Goal: Information Seeking & Learning: Check status

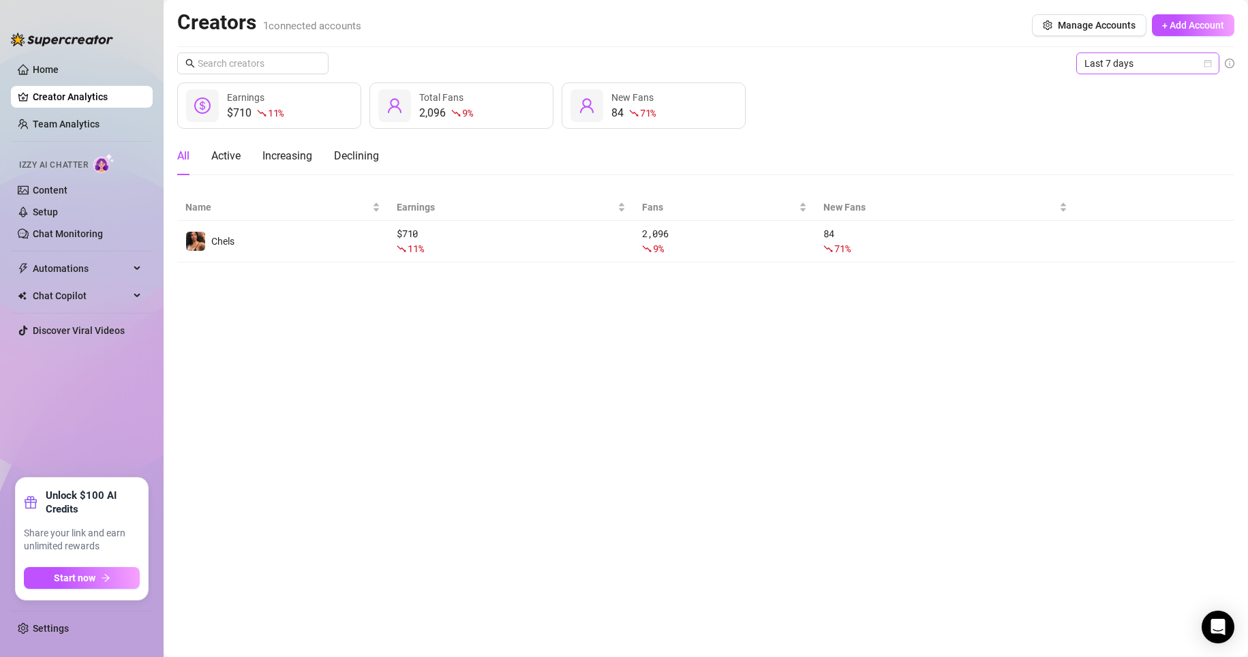
click at [594, 60] on span "Last 7 days" at bounding box center [1147, 63] width 127 height 20
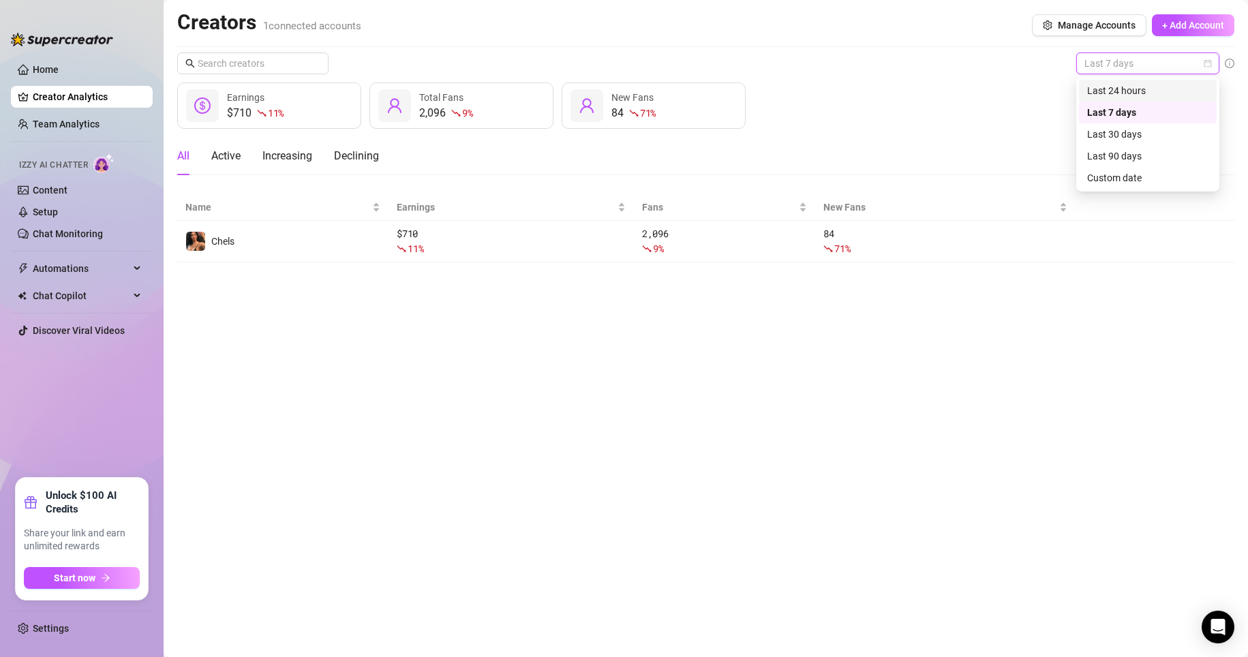
click at [594, 96] on div "Last 24 hours" at bounding box center [1147, 90] width 121 height 15
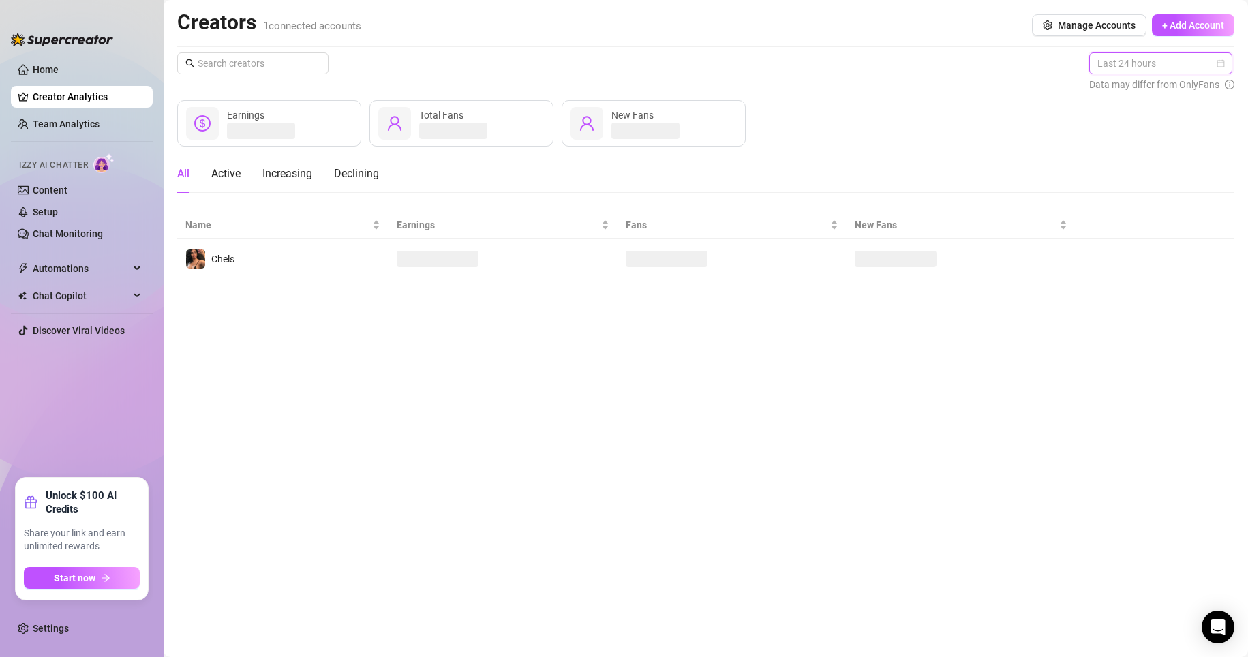
click at [594, 67] on span "Last 24 hours" at bounding box center [1160, 63] width 127 height 20
click at [594, 134] on div "Last 30 days" at bounding box center [1161, 134] width 121 height 15
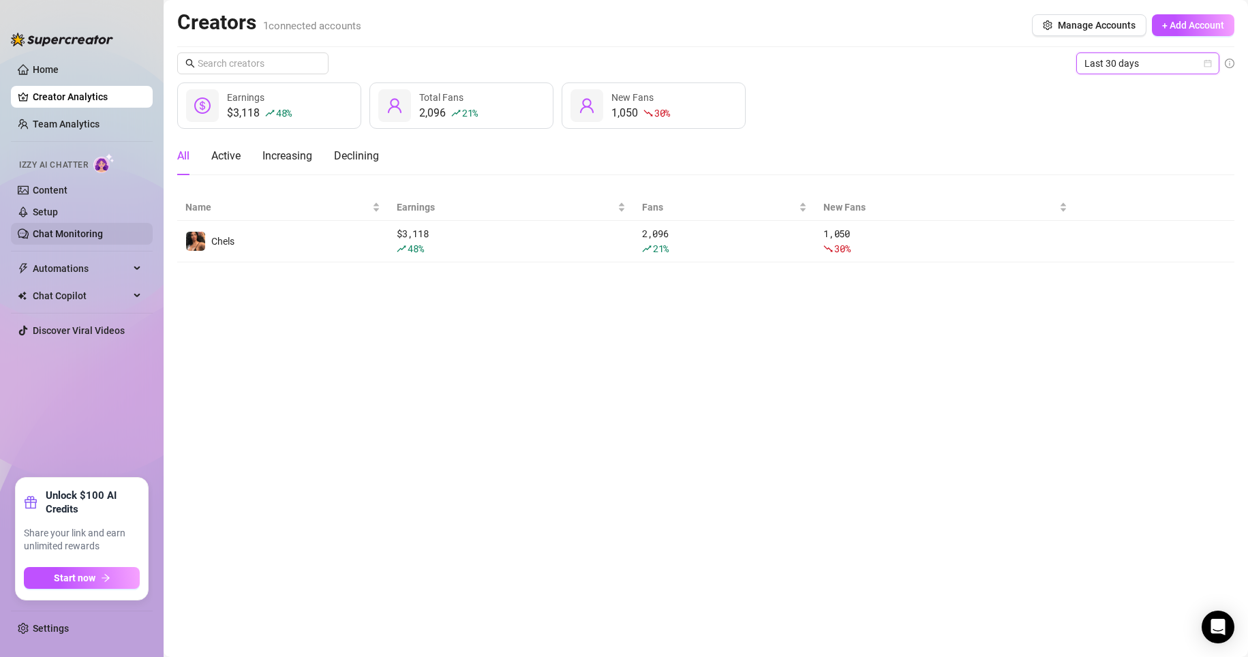
click at [59, 228] on link "Chat Monitoring" at bounding box center [68, 233] width 70 height 11
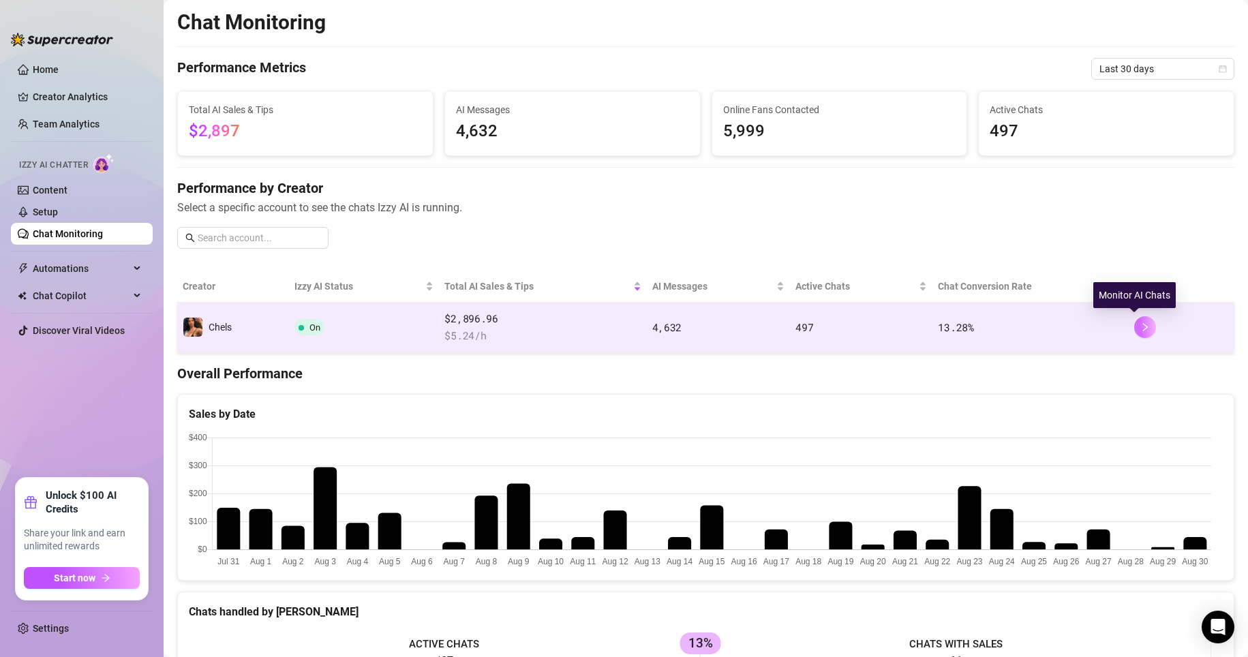
click at [594, 327] on icon "right" at bounding box center [1145, 327] width 10 height 10
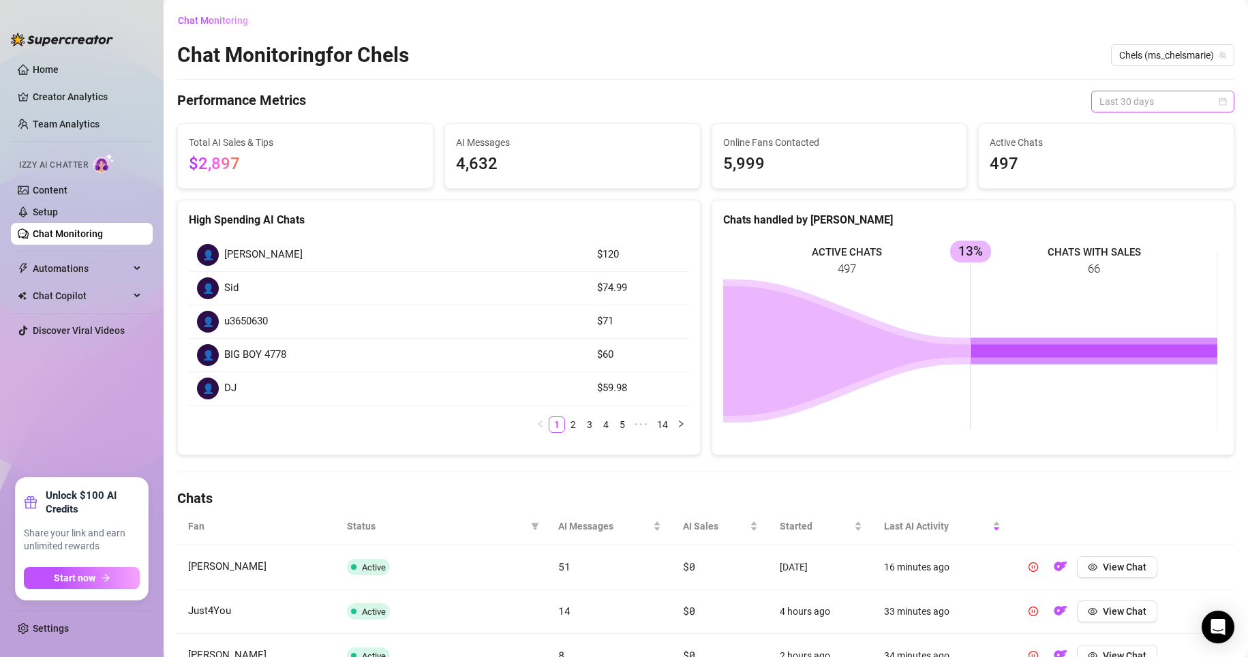
click at [594, 104] on span "Last 30 days" at bounding box center [1162, 101] width 127 height 20
click at [594, 152] on div "Last 7 days" at bounding box center [1150, 150] width 121 height 15
click at [594, 101] on span "Last 7 days" at bounding box center [1162, 101] width 127 height 20
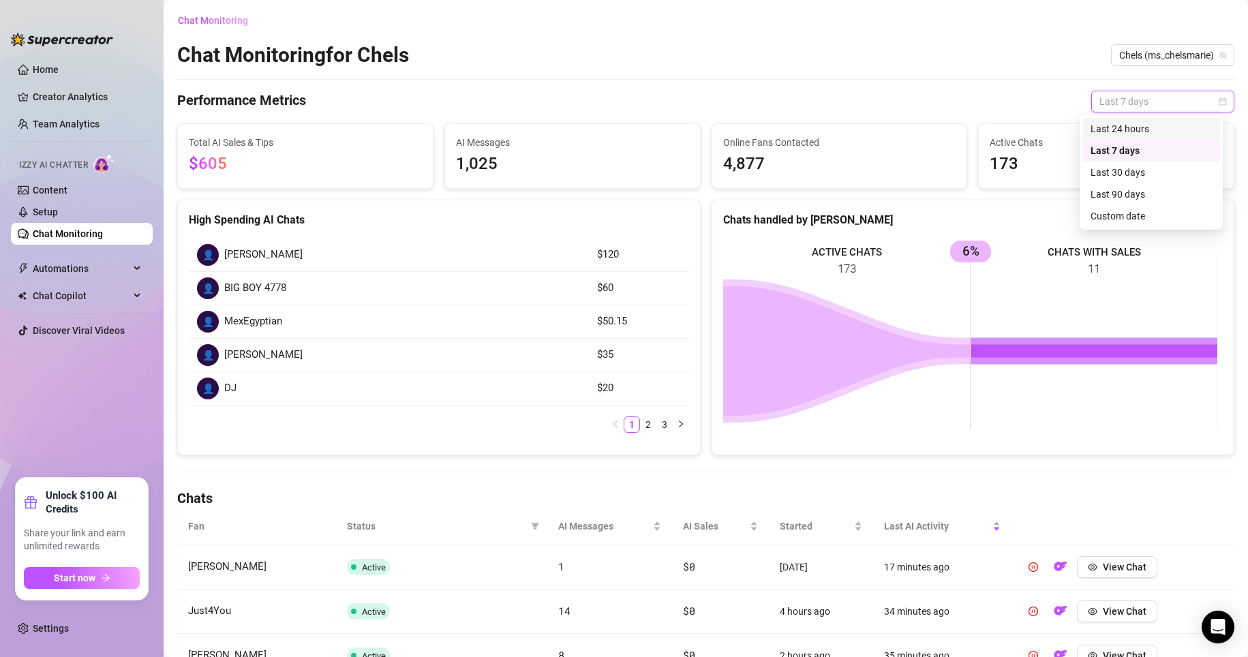
click at [594, 125] on div "Last 24 hours" at bounding box center [1150, 128] width 121 height 15
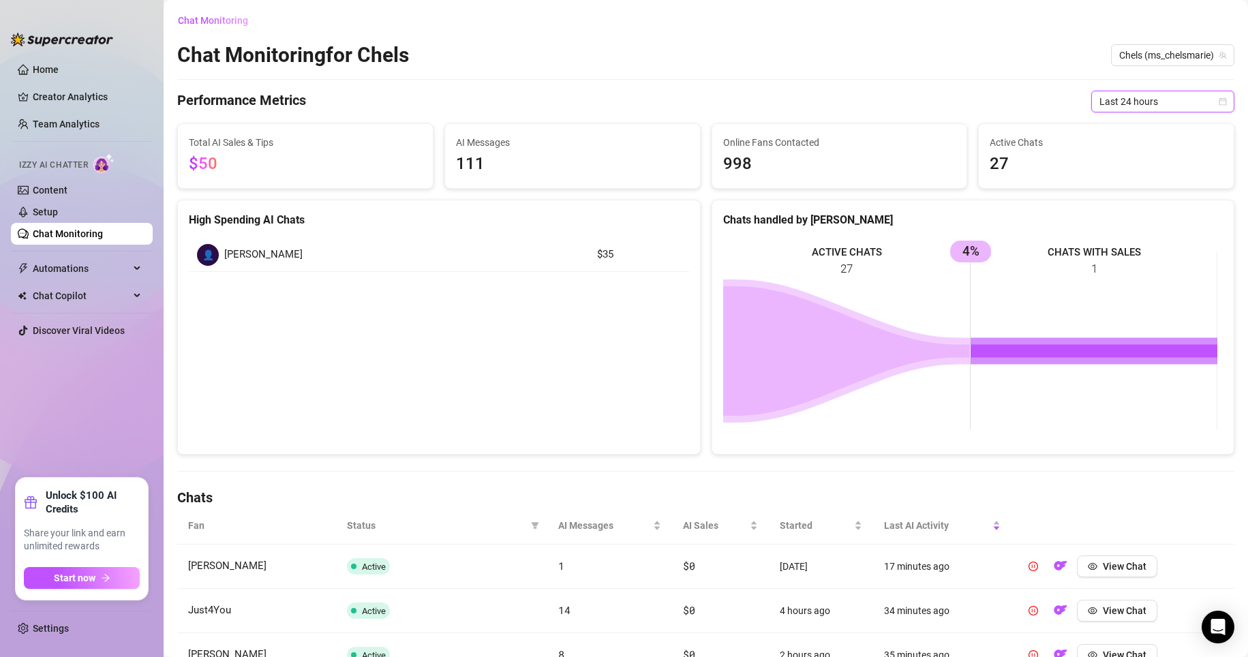
click at [594, 108] on span "Last 24 hours" at bounding box center [1162, 101] width 127 height 20
click at [594, 148] on div "Last 7 days" at bounding box center [1150, 150] width 121 height 15
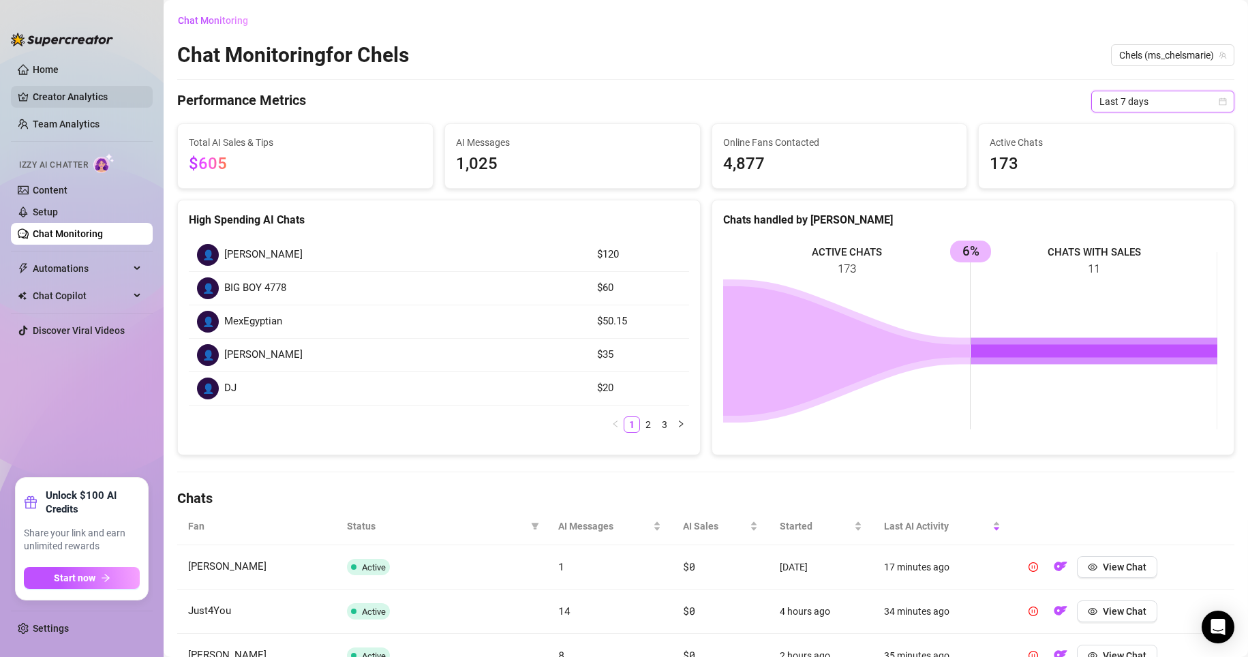
click at [69, 103] on link "Creator Analytics" at bounding box center [87, 97] width 109 height 22
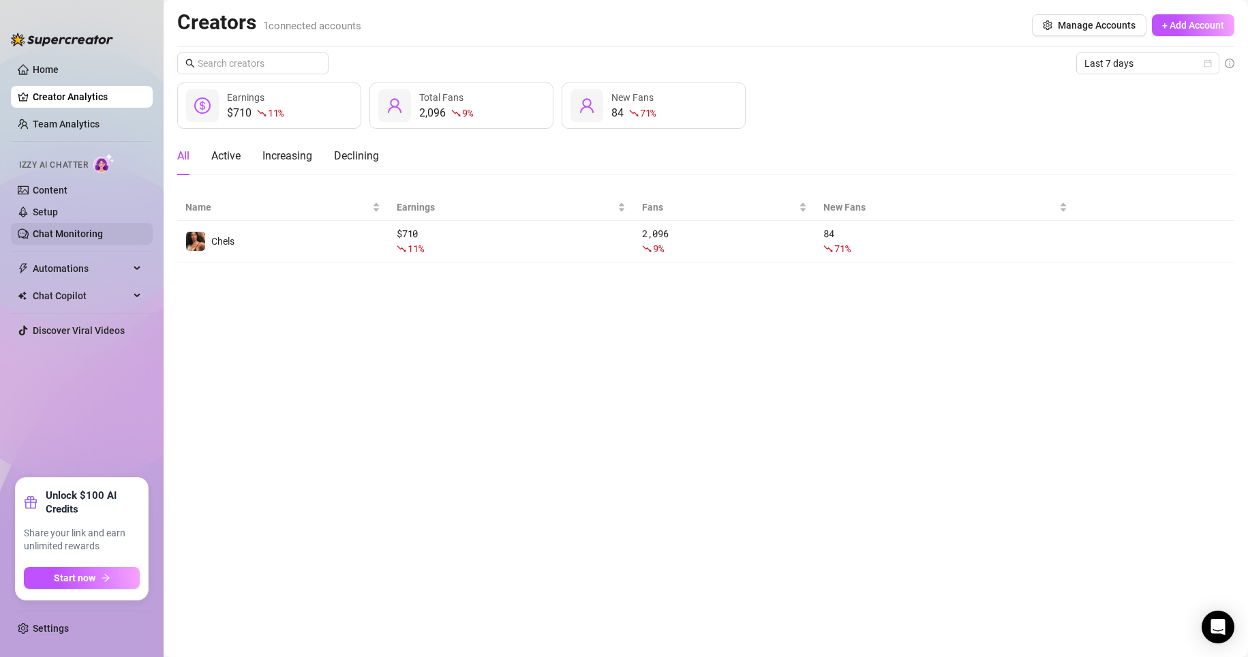
click at [89, 230] on link "Chat Monitoring" at bounding box center [68, 233] width 70 height 11
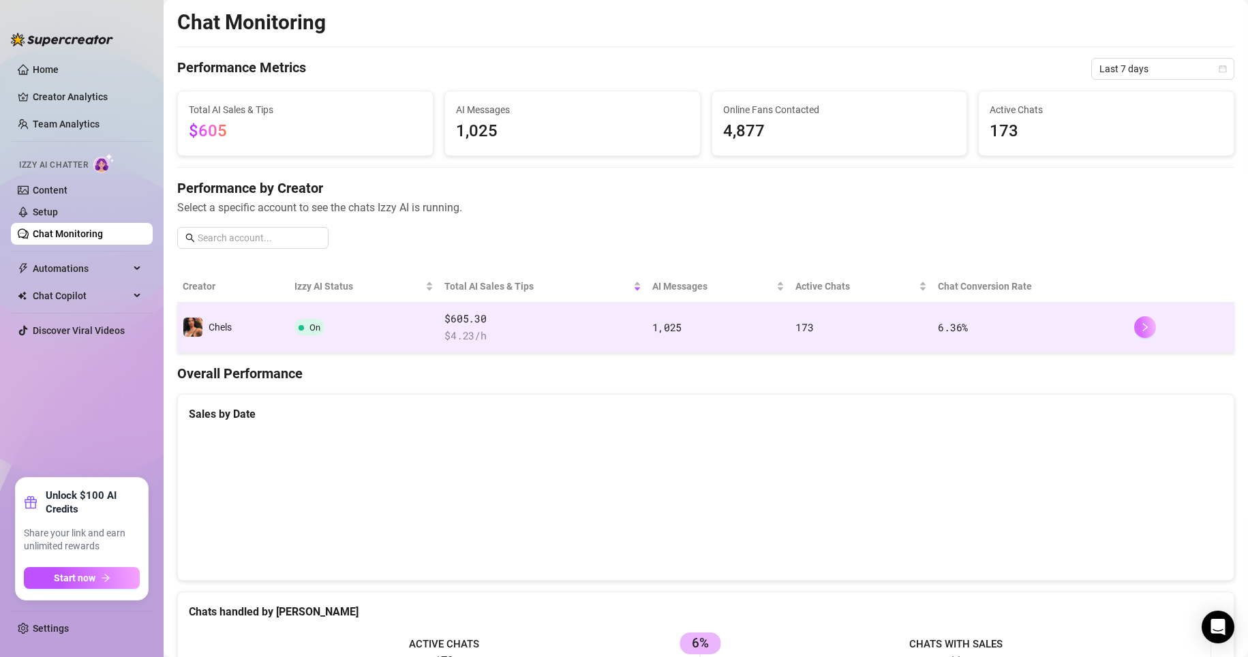
click at [594, 325] on button "button" at bounding box center [1145, 327] width 22 height 22
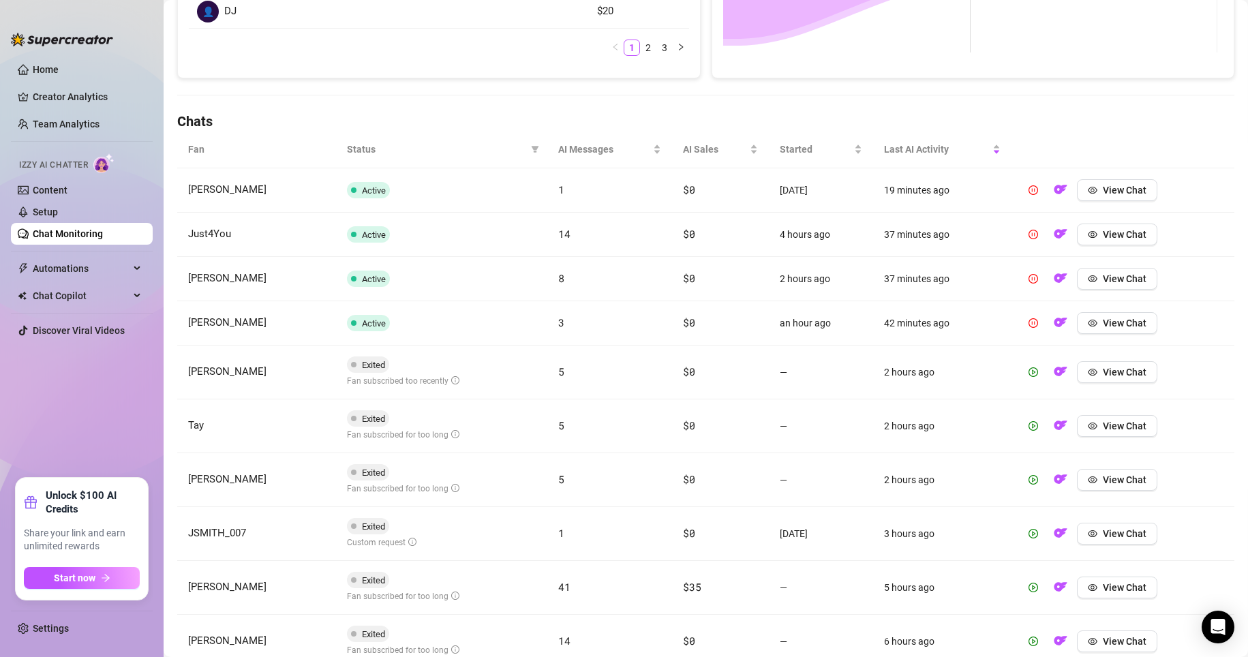
scroll to position [377, 0]
click at [594, 531] on span "View Chat" at bounding box center [1124, 532] width 44 height 11
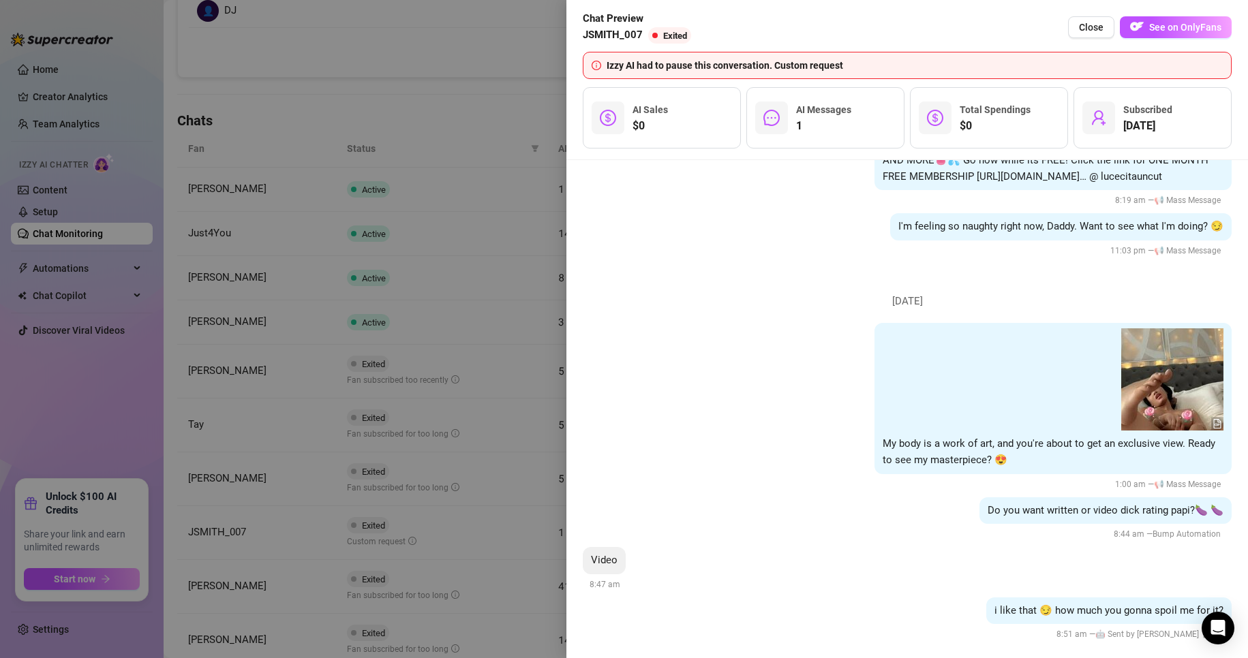
scroll to position [1607, 0]
click at [594, 27] on button "Close" at bounding box center [1091, 27] width 46 height 22
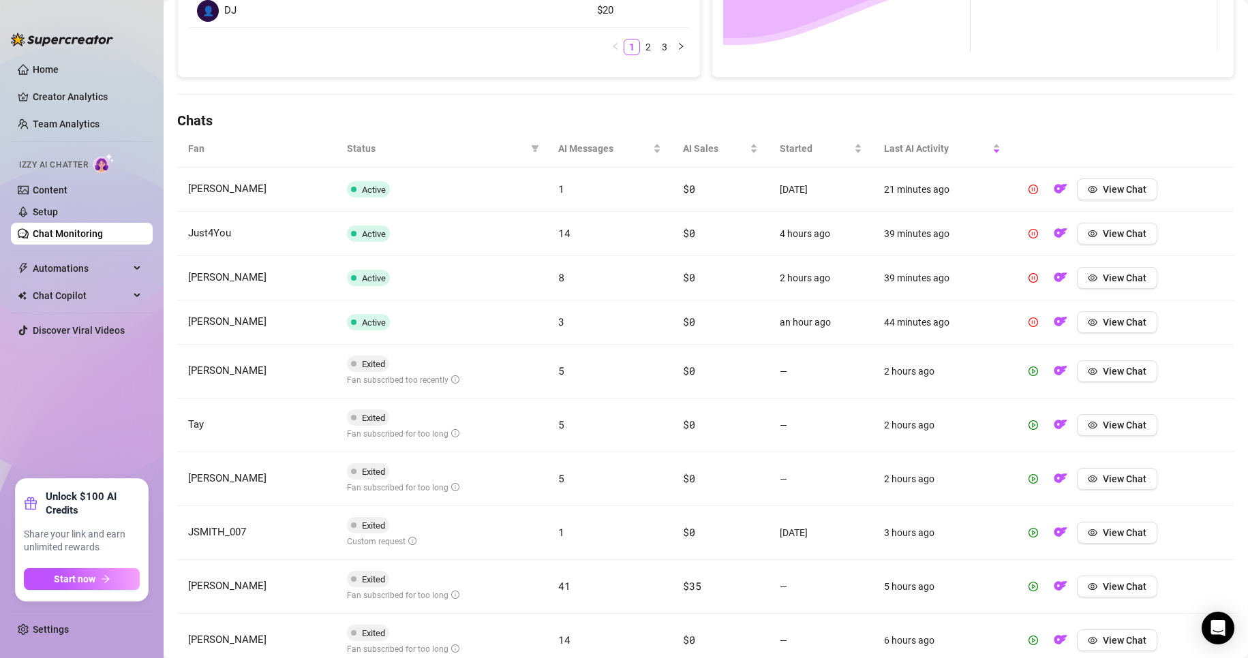
scroll to position [472, 0]
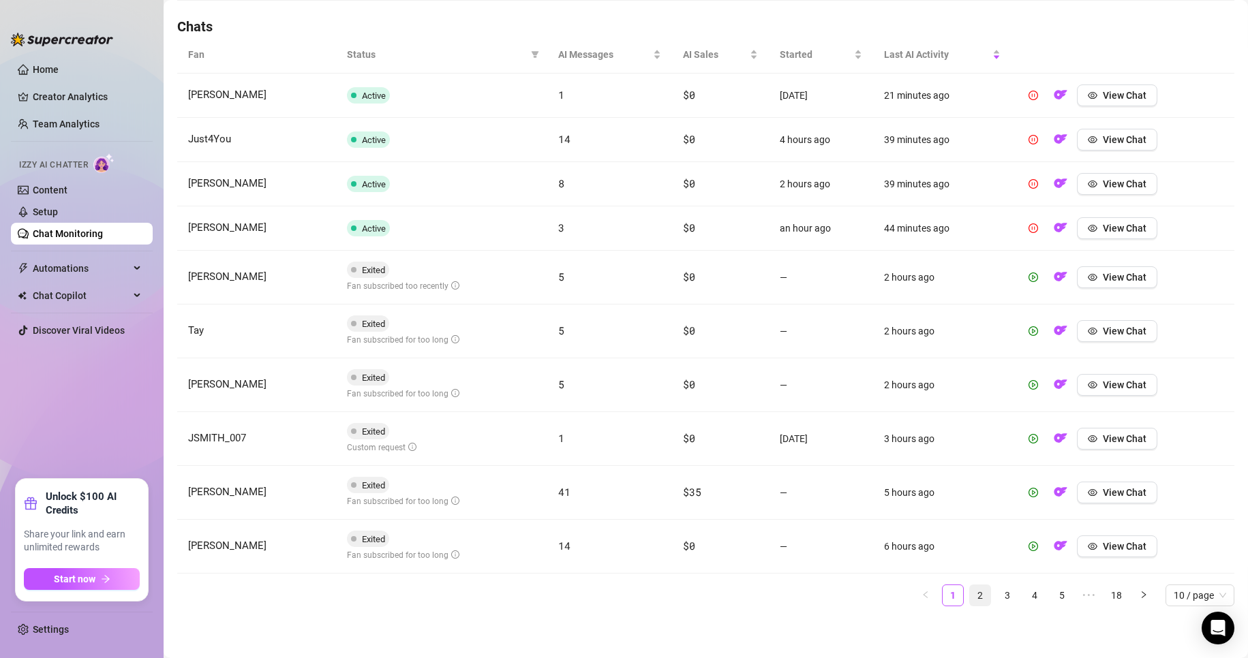
click at [594, 600] on link "2" at bounding box center [980, 595] width 20 height 20
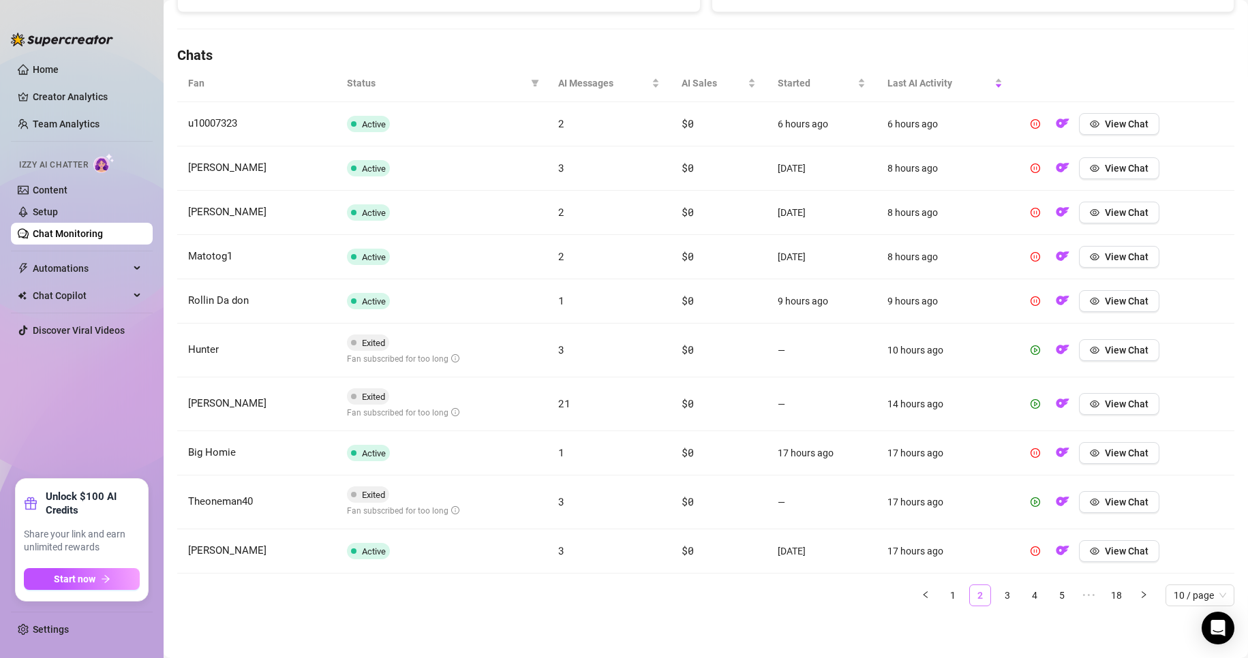
scroll to position [443, 0]
click at [594, 601] on link "3" at bounding box center [1007, 595] width 20 height 20
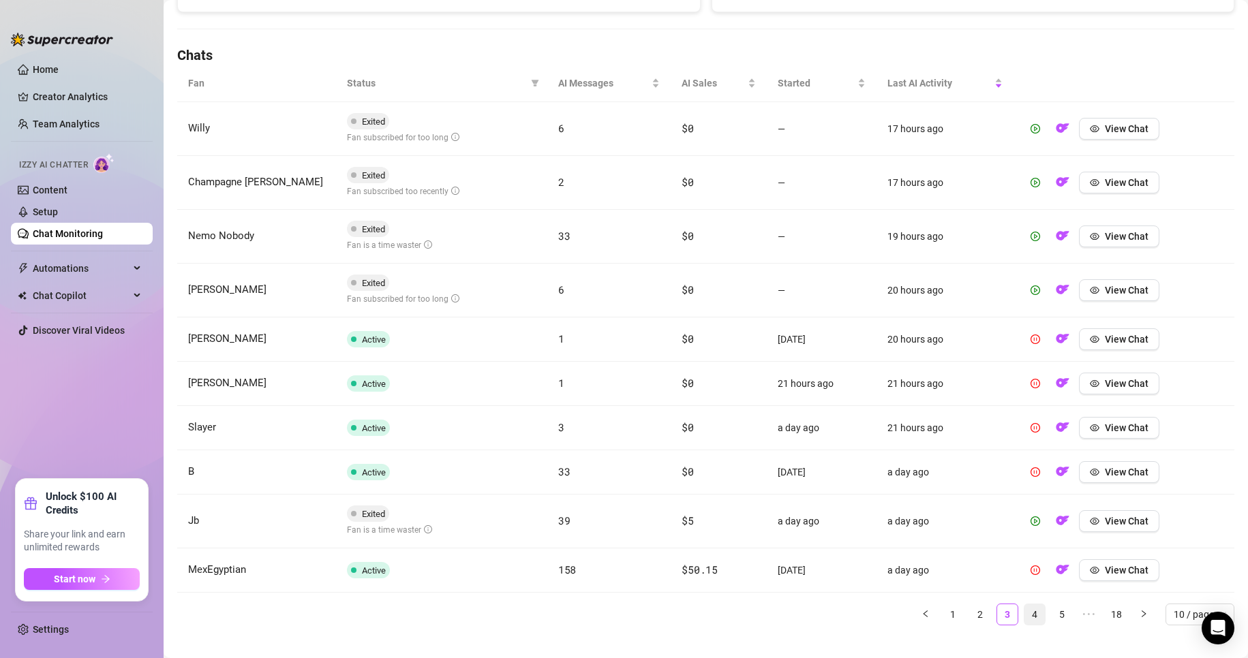
click at [594, 625] on li "4" at bounding box center [1034, 615] width 22 height 22
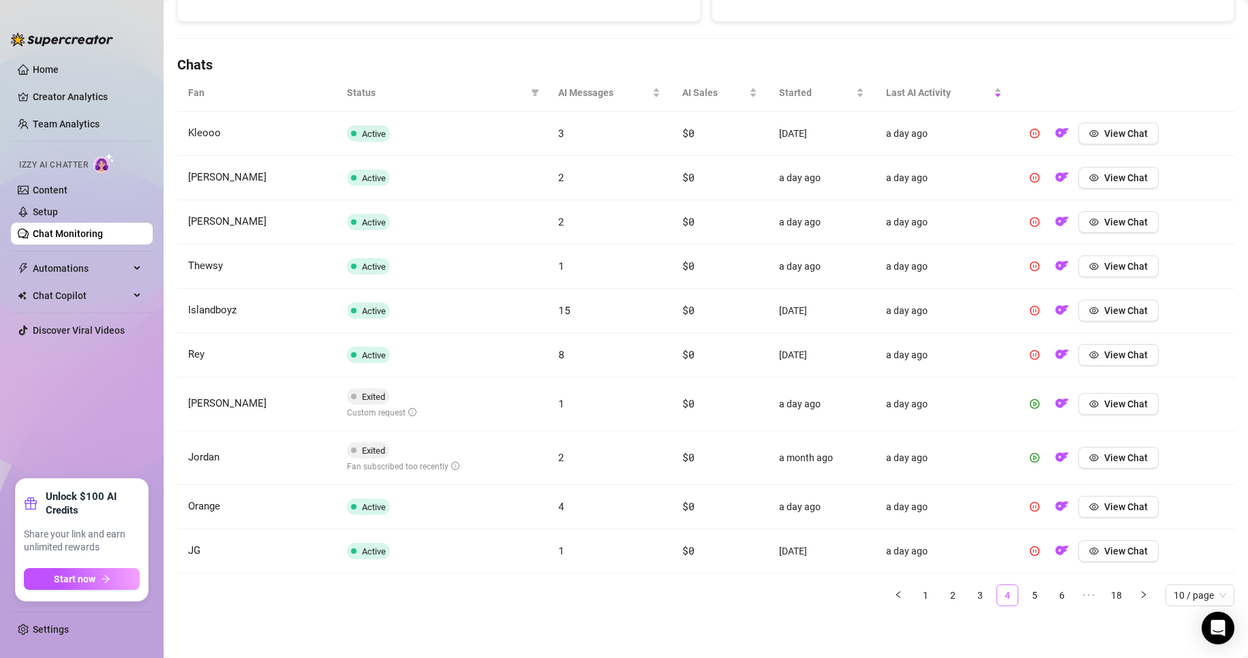
scroll to position [433, 0]
click at [594, 403] on button "View Chat" at bounding box center [1118, 404] width 80 height 22
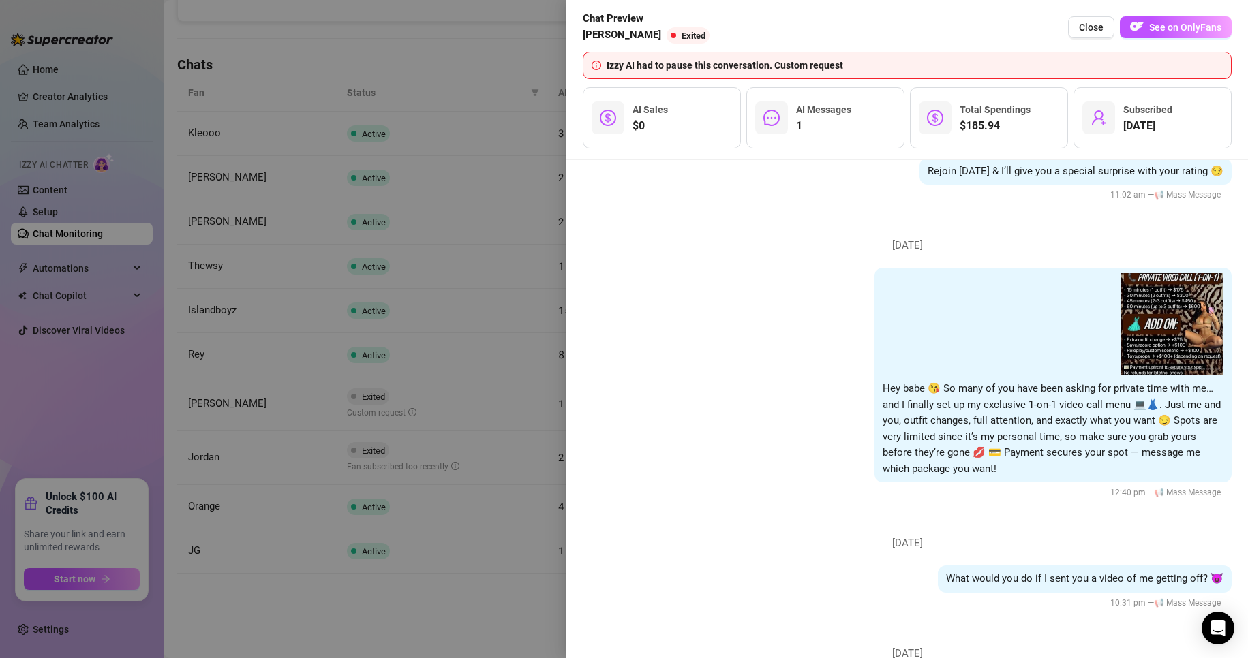
scroll to position [1100, 0]
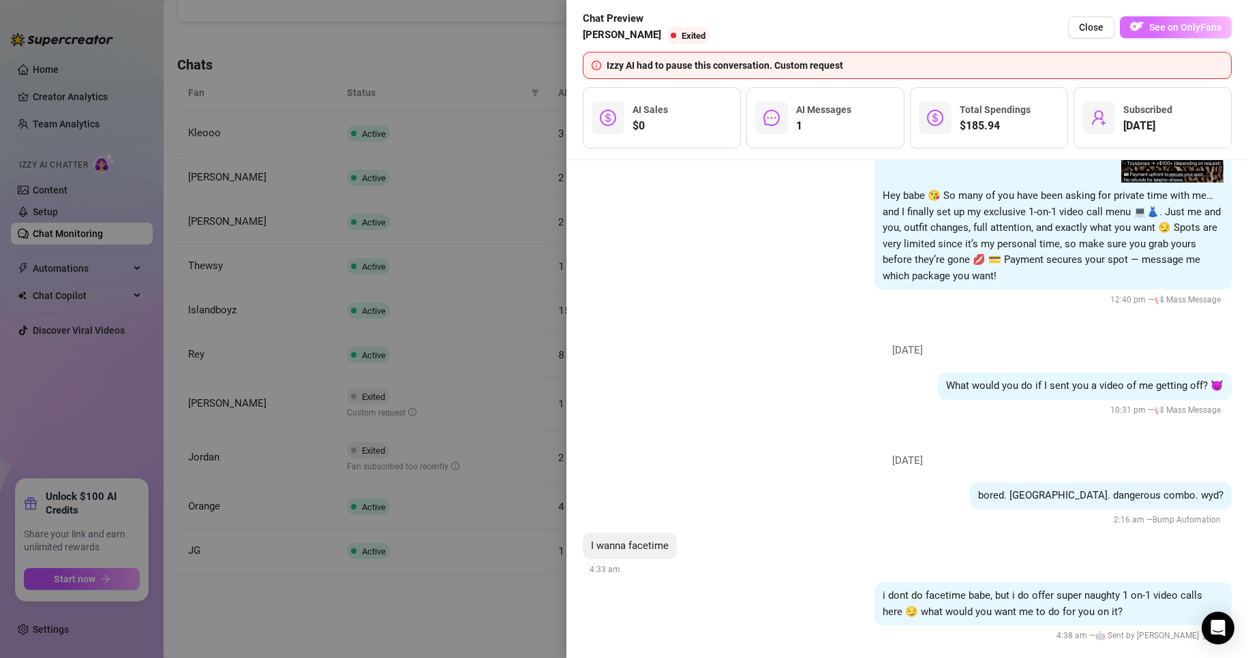
click at [594, 29] on button "See on OnlyFans" at bounding box center [1175, 27] width 112 height 22
click at [594, 29] on span "Close" at bounding box center [1091, 27] width 25 height 11
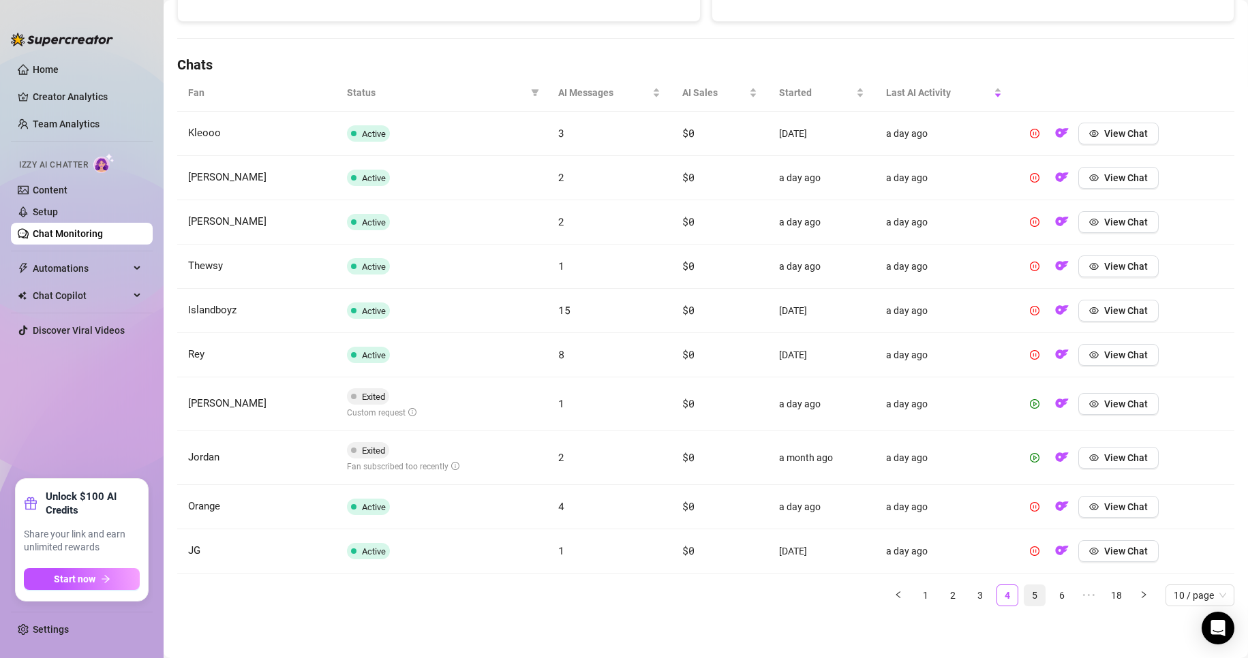
click at [594, 600] on link "5" at bounding box center [1034, 595] width 20 height 20
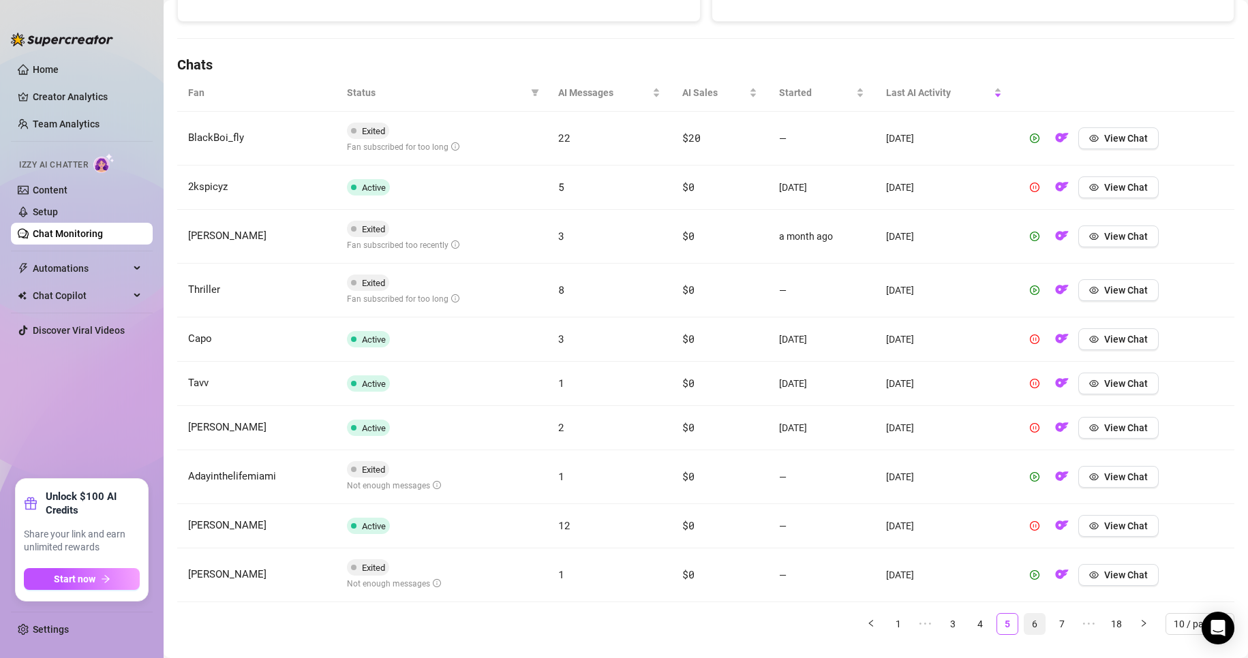
click at [594, 623] on link "6" at bounding box center [1034, 624] width 20 height 20
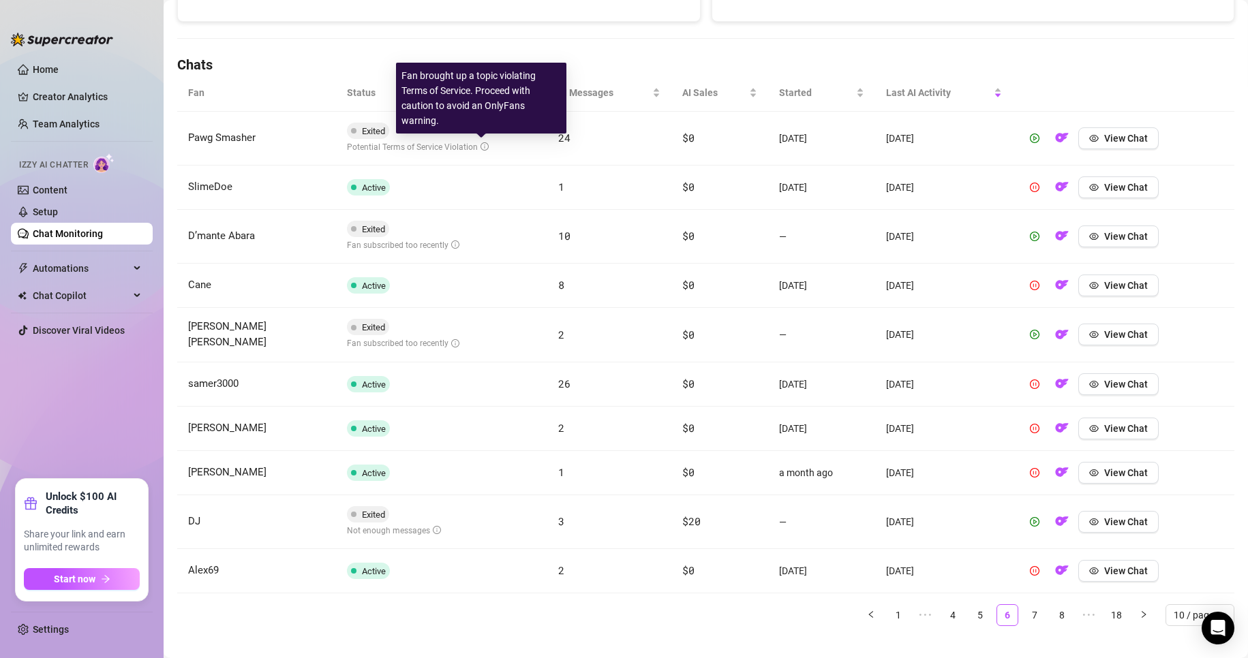
click at [480, 145] on icon "info-circle" at bounding box center [484, 146] width 8 height 8
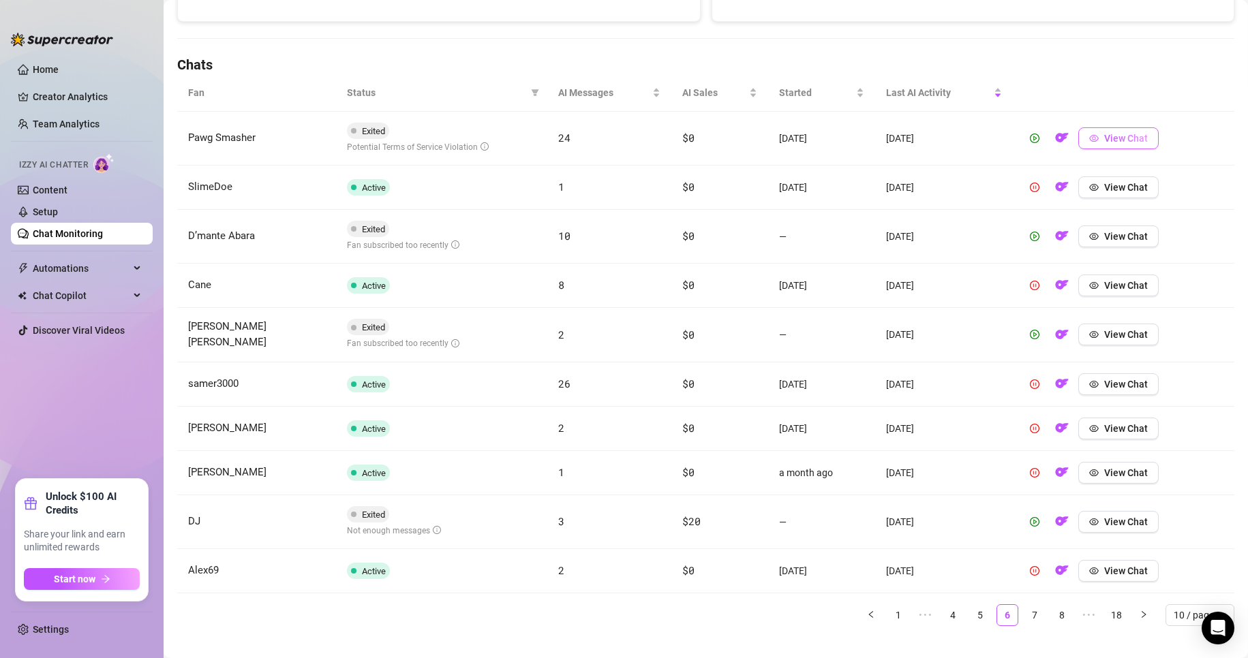
click at [594, 135] on span "View Chat" at bounding box center [1126, 138] width 44 height 11
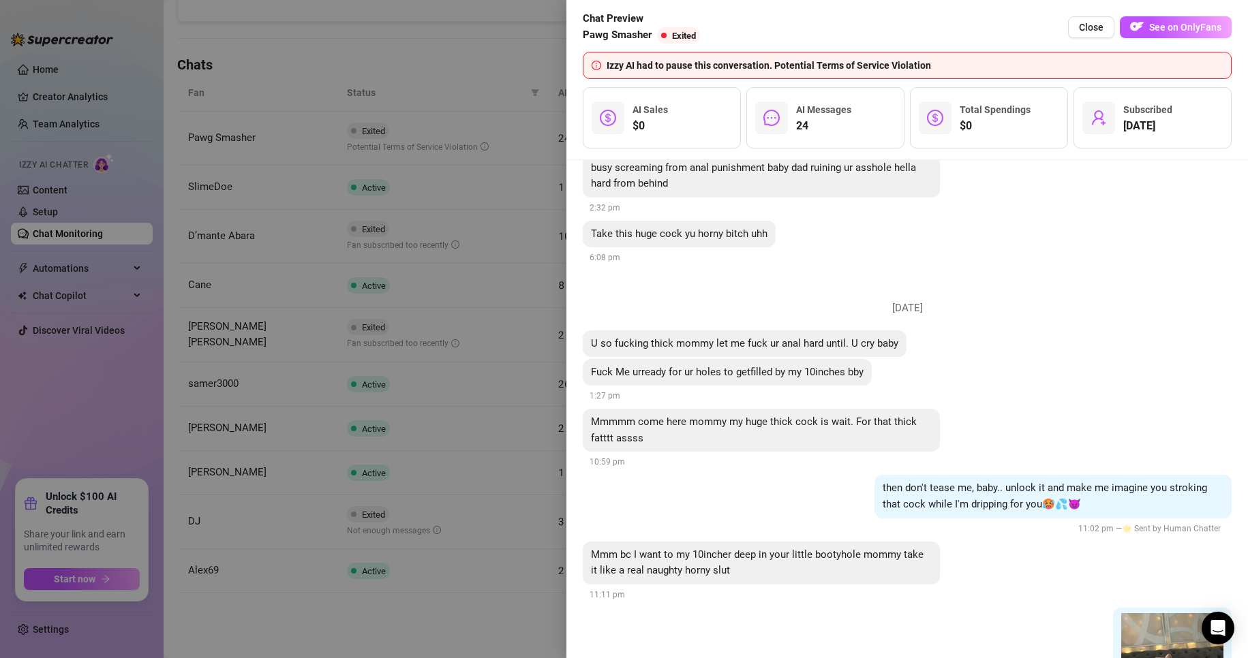
scroll to position [4663, 0]
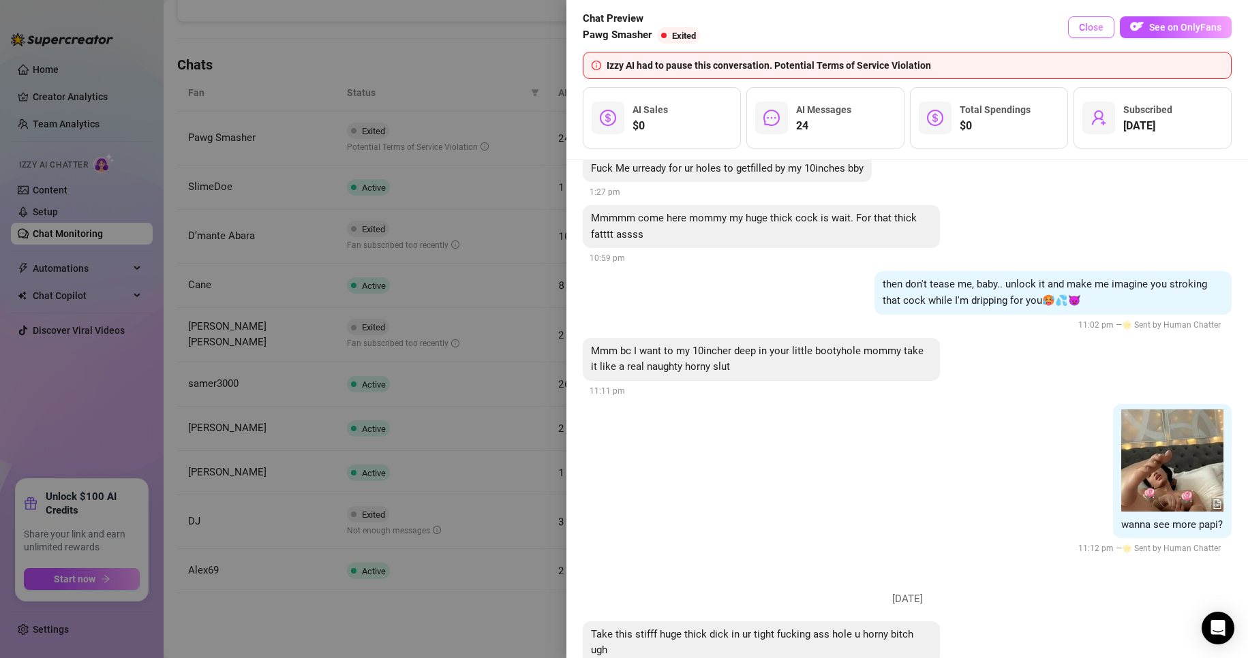
click at [594, 25] on span "Close" at bounding box center [1091, 27] width 25 height 11
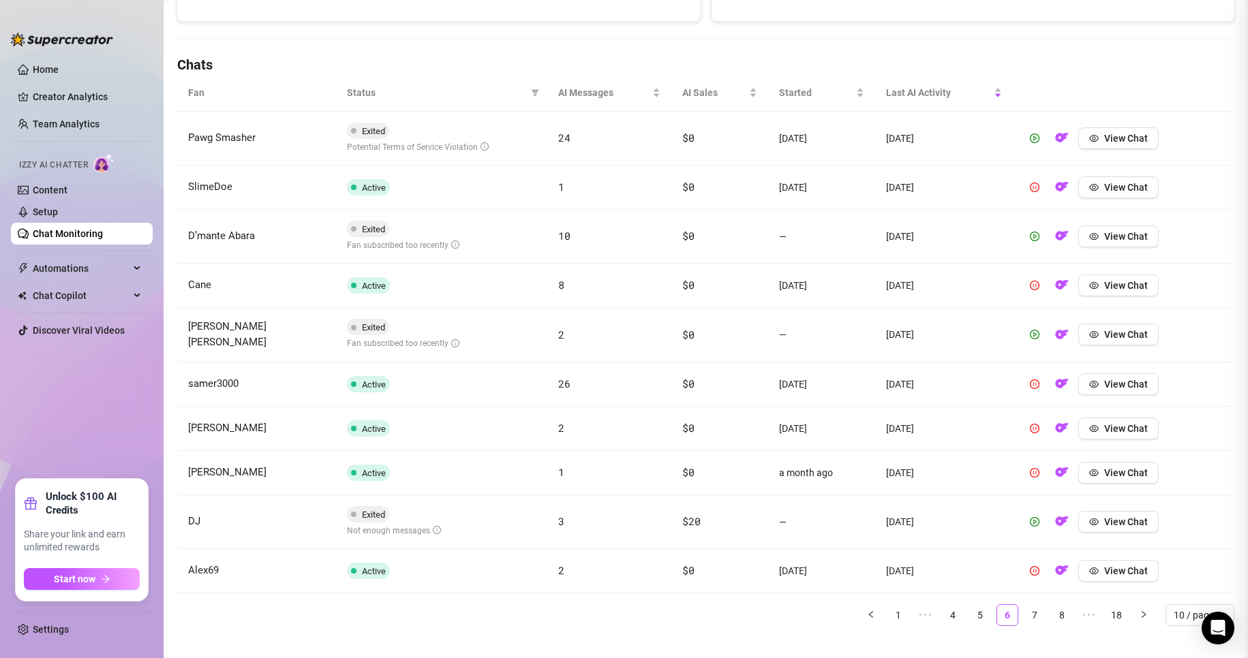
scroll to position [0, 0]
click at [594, 608] on link "7" at bounding box center [1034, 615] width 20 height 20
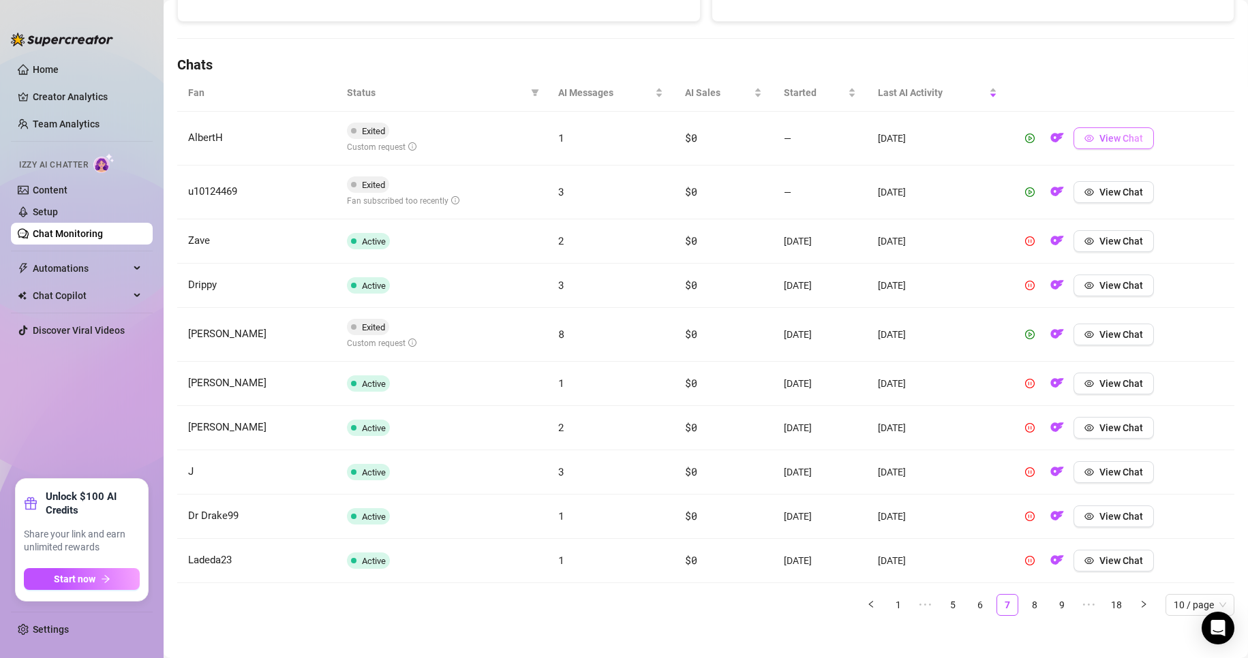
click at [594, 138] on button "View Chat" at bounding box center [1113, 138] width 80 height 22
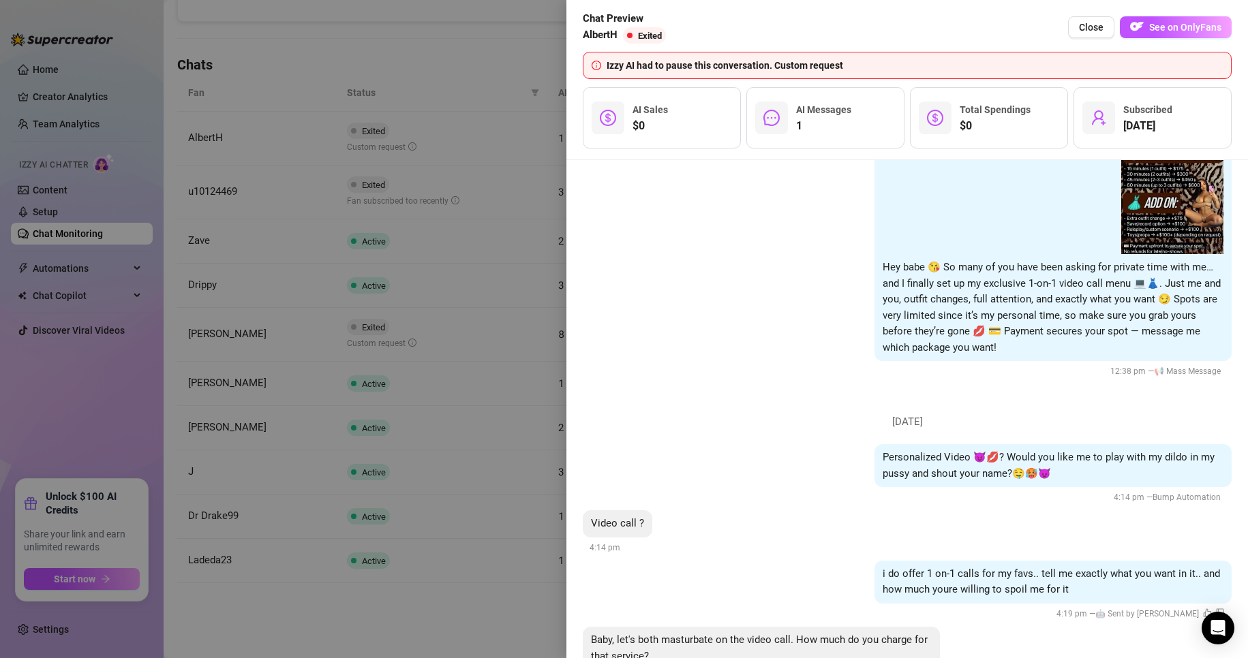
scroll to position [1232, 0]
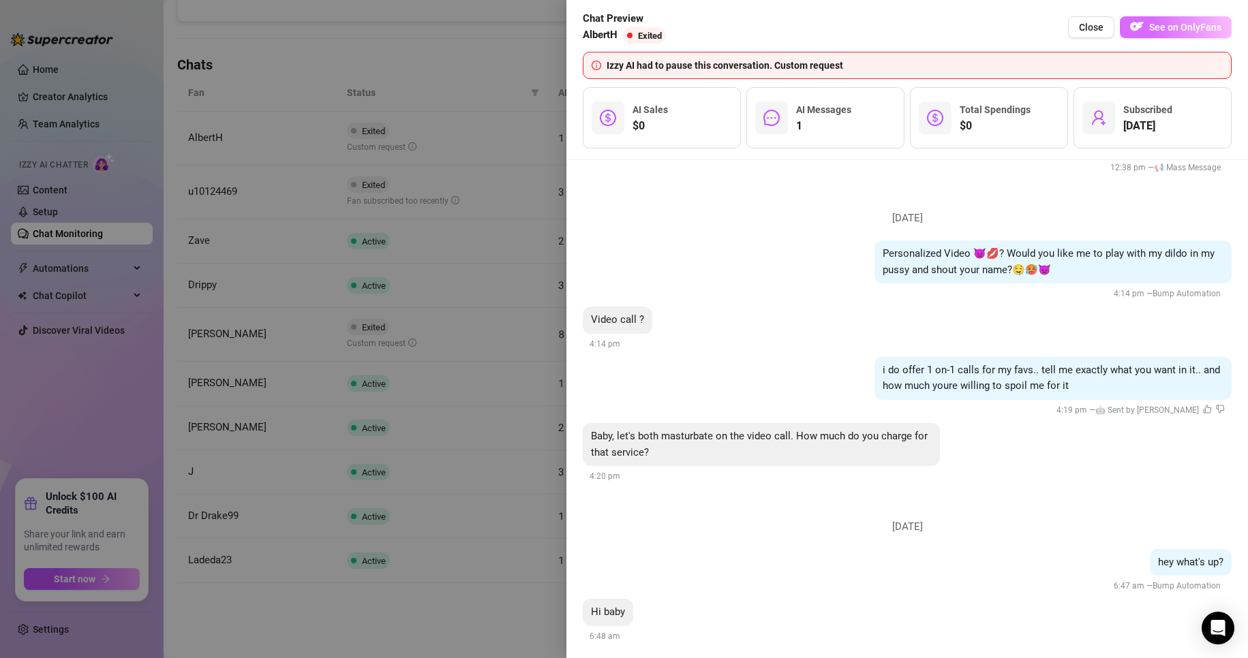
click at [594, 34] on button "See on OnlyFans" at bounding box center [1175, 27] width 112 height 22
click at [594, 26] on span "Close" at bounding box center [1091, 27] width 25 height 11
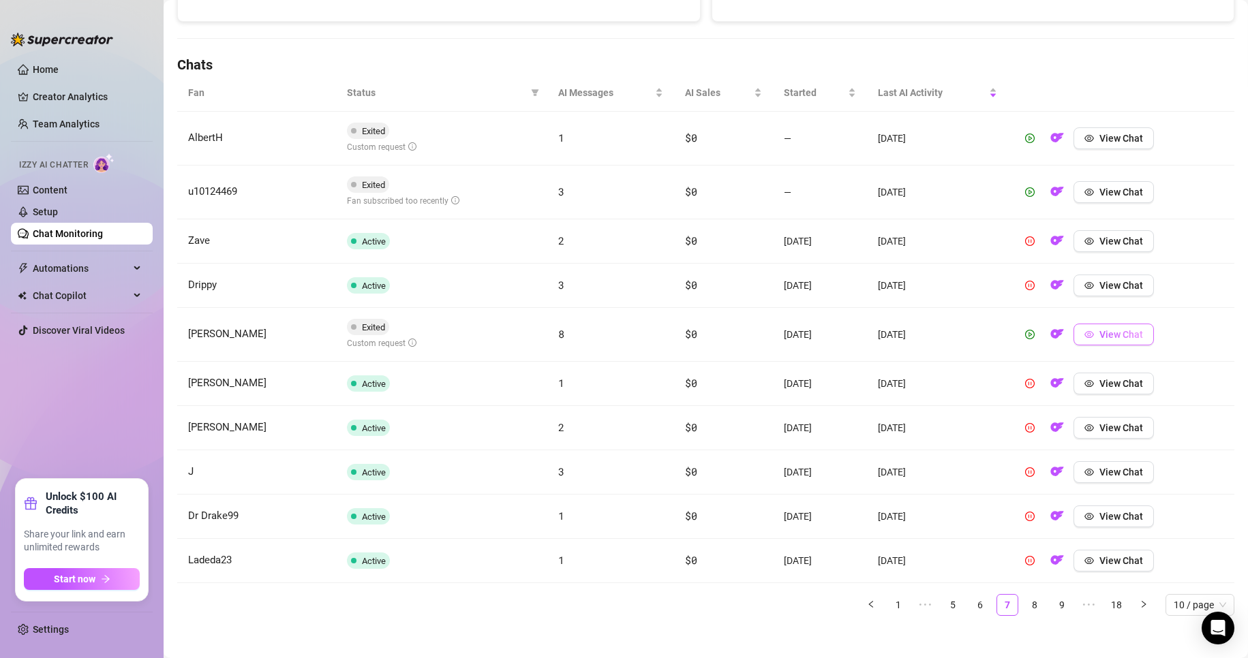
click at [594, 336] on span "View Chat" at bounding box center [1121, 334] width 44 height 11
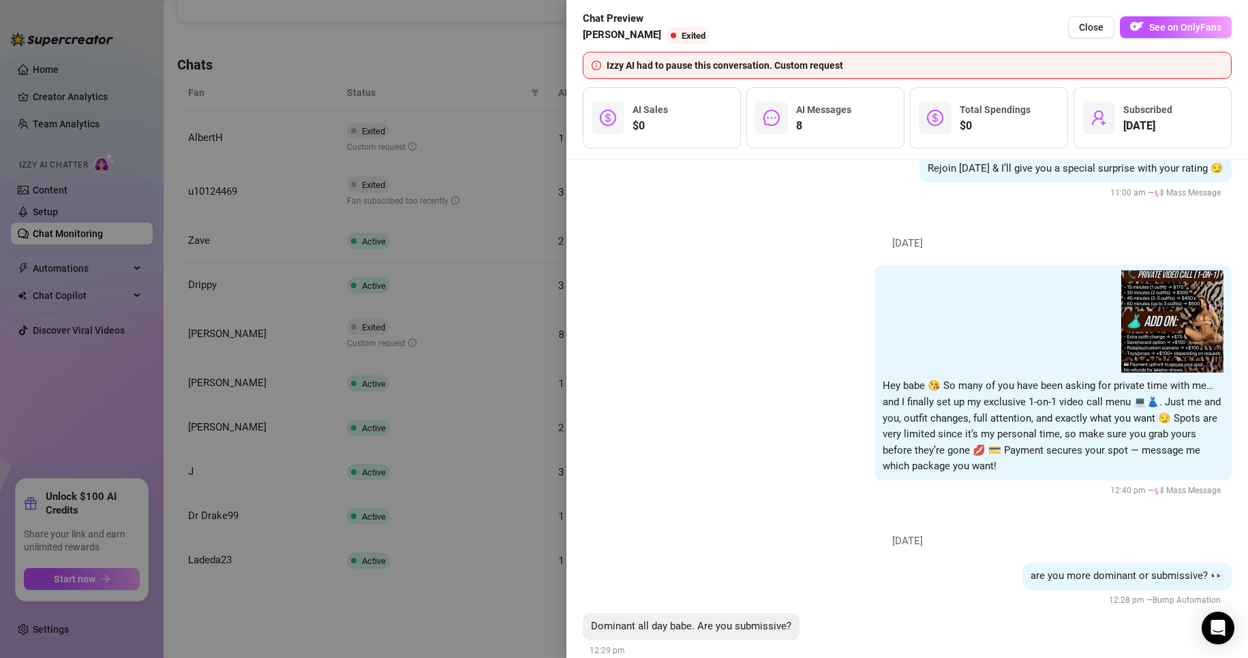
scroll to position [1515, 0]
click at [462, 589] on div at bounding box center [624, 329] width 1248 height 658
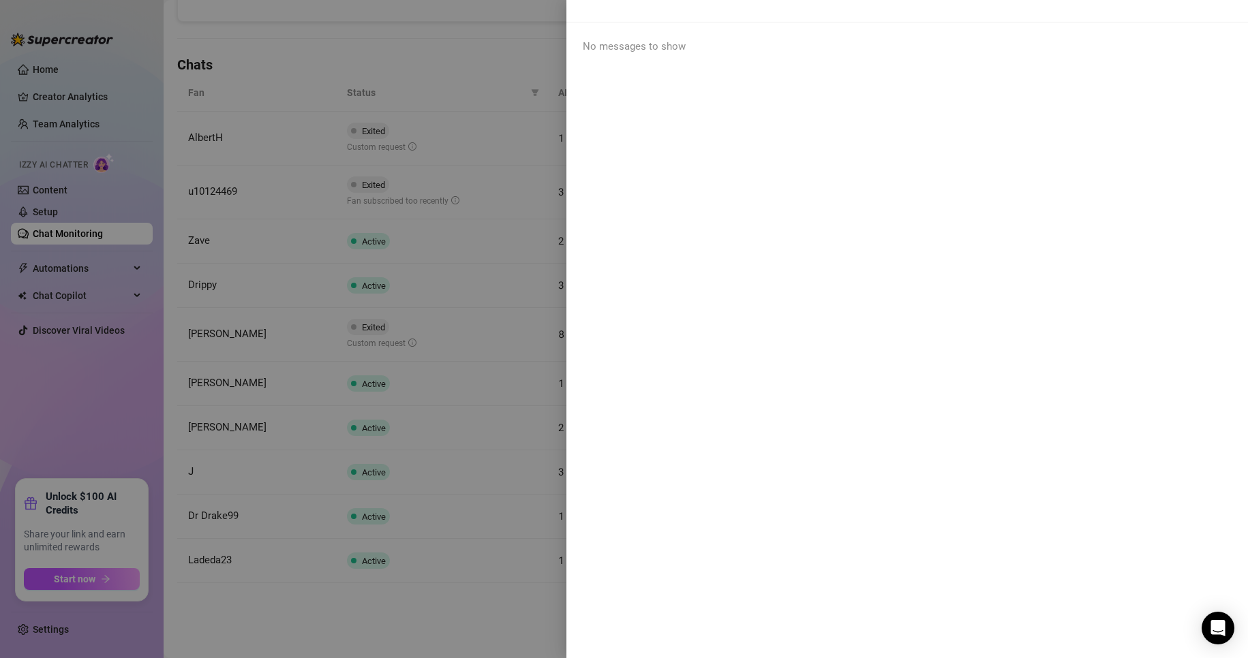
scroll to position [0, 0]
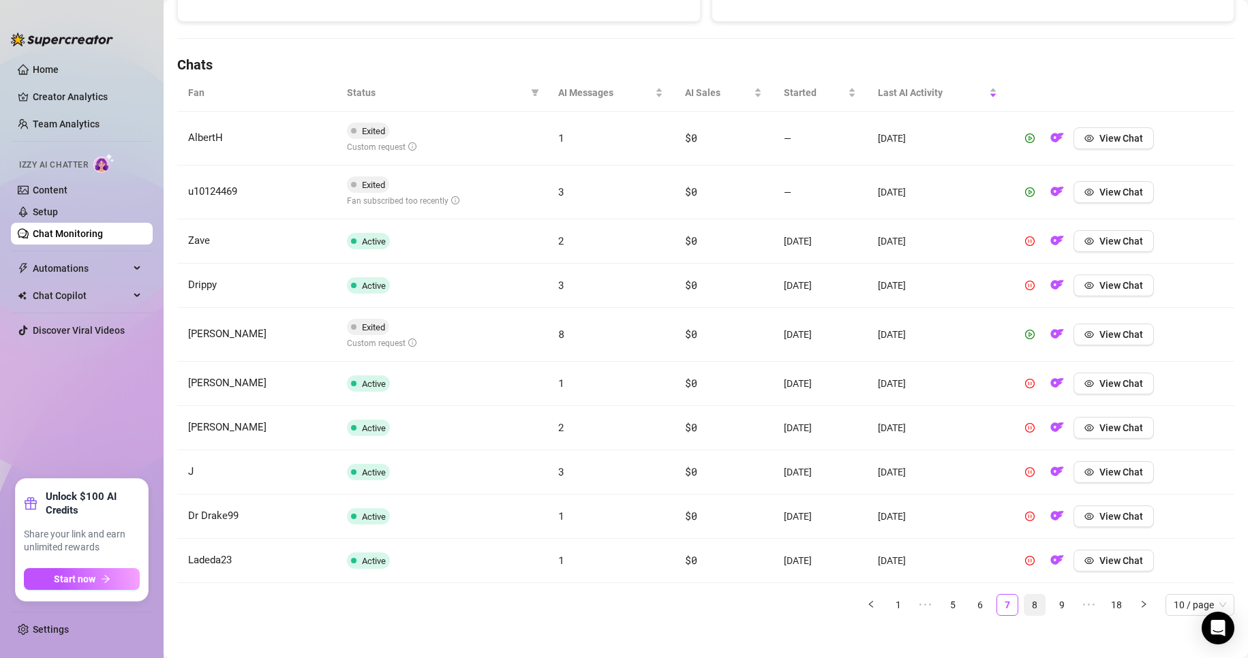
click at [594, 597] on link "8" at bounding box center [1034, 605] width 20 height 20
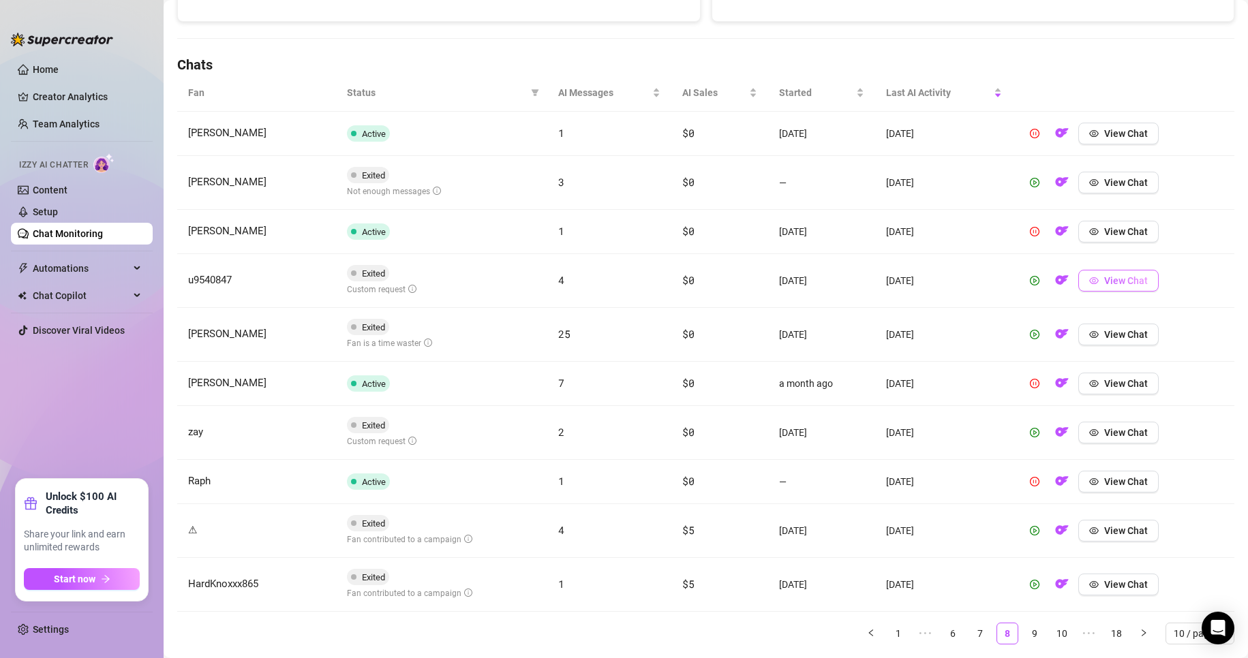
click at [594, 282] on span "View Chat" at bounding box center [1126, 280] width 44 height 11
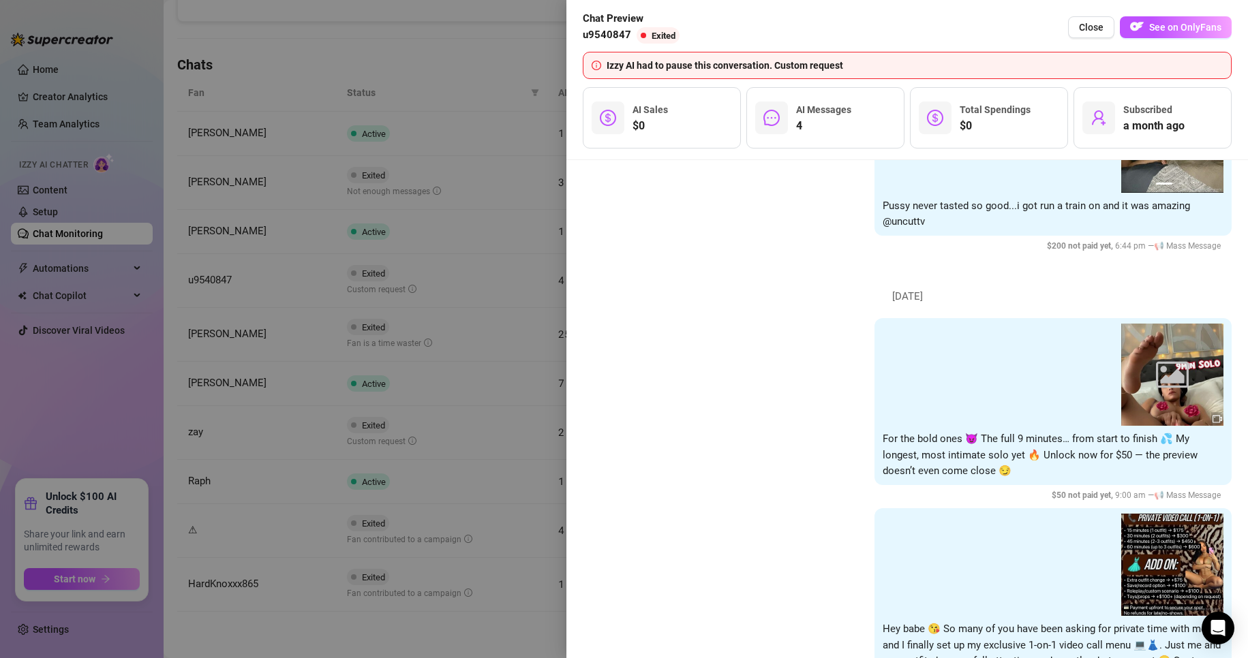
scroll to position [2190, 0]
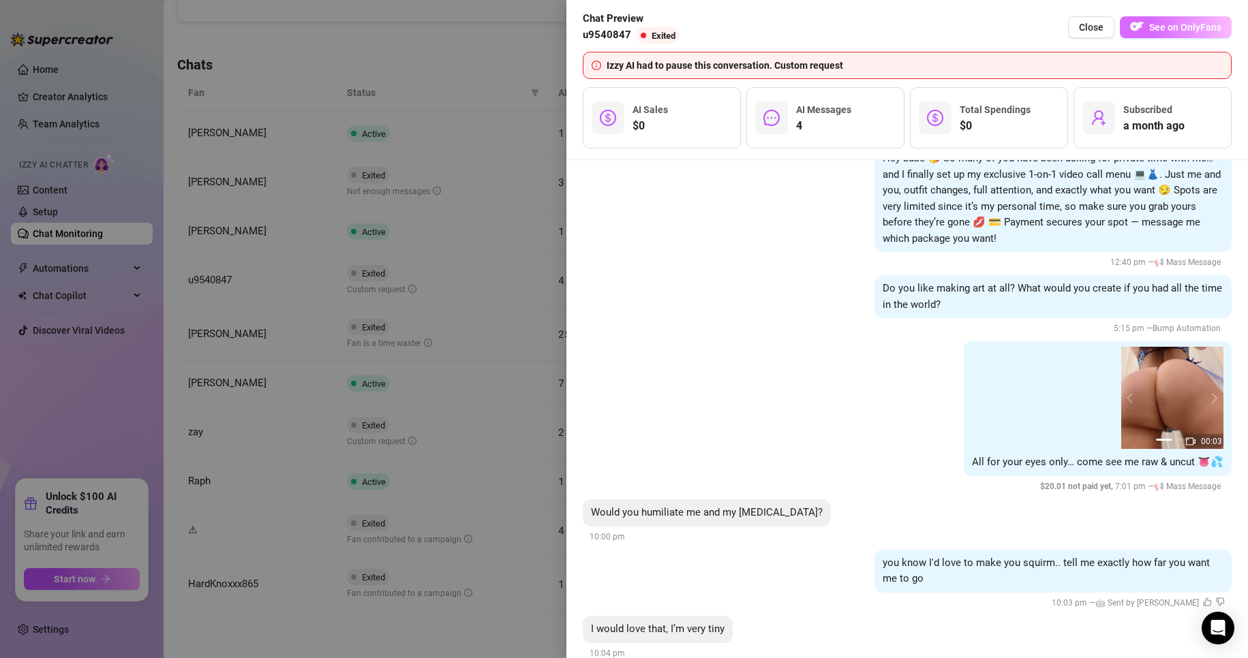
click at [594, 23] on span "See on OnlyFans" at bounding box center [1185, 27] width 72 height 11
click at [452, 649] on div at bounding box center [624, 329] width 1248 height 658
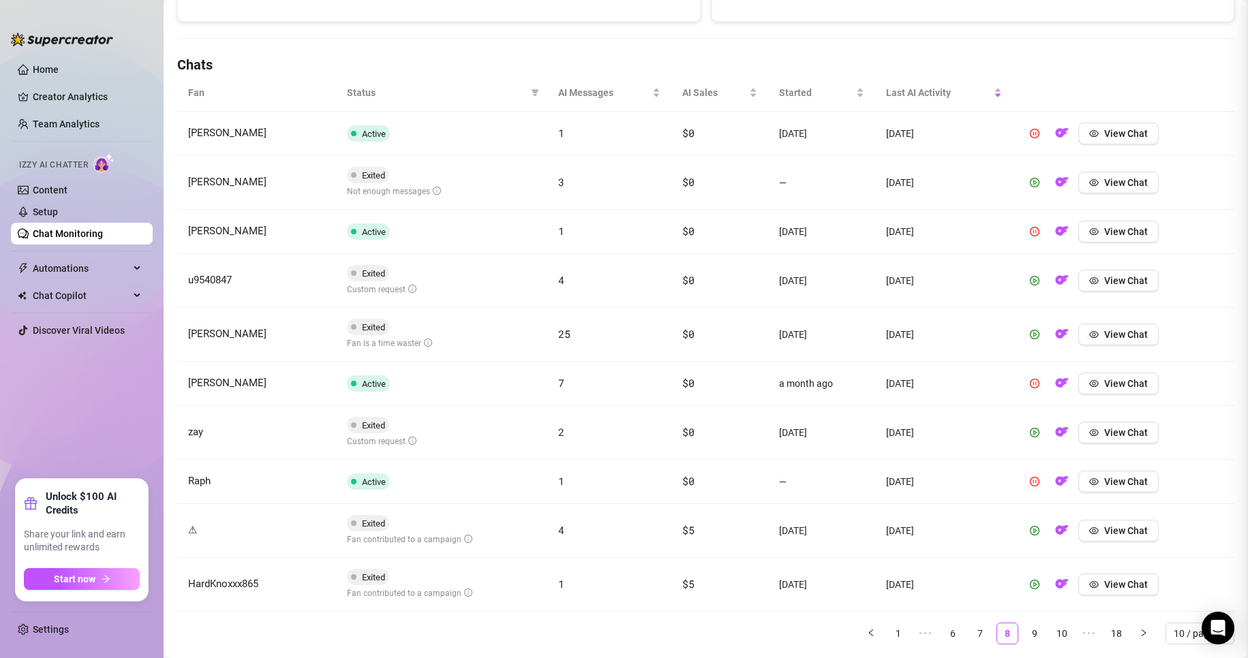
scroll to position [0, 0]
click at [452, 649] on div "Fan Status AI Messages AI Sales Started Last AI Activity [PERSON_NAME] Active 1…" at bounding box center [705, 364] width 1057 height 581
click at [594, 430] on span "View Chat" at bounding box center [1126, 432] width 44 height 11
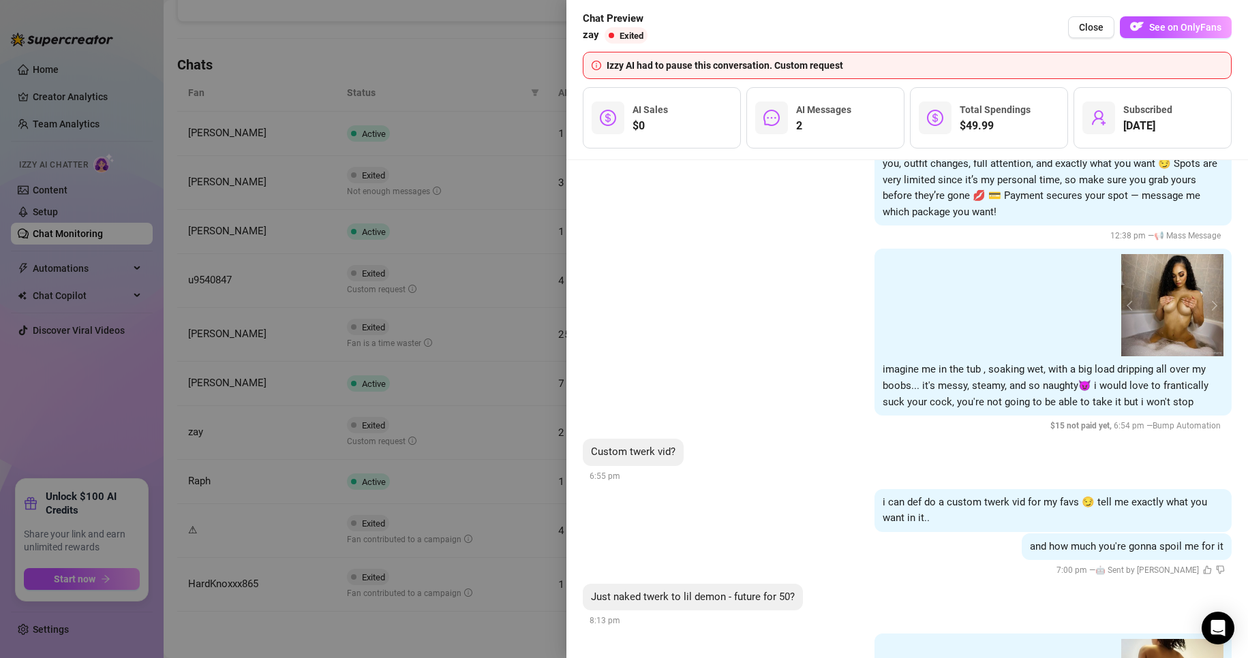
scroll to position [1322, 0]
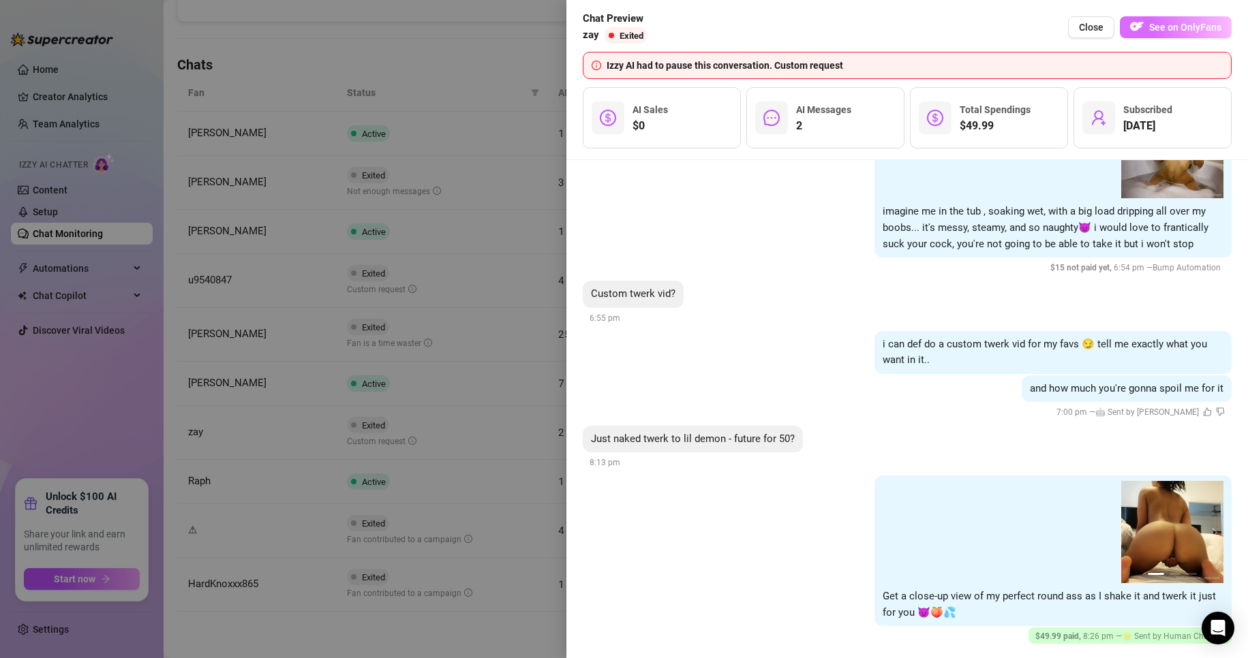
click at [594, 28] on span "See on OnlyFans" at bounding box center [1185, 27] width 72 height 11
click at [594, 28] on span "Close" at bounding box center [1091, 27] width 25 height 11
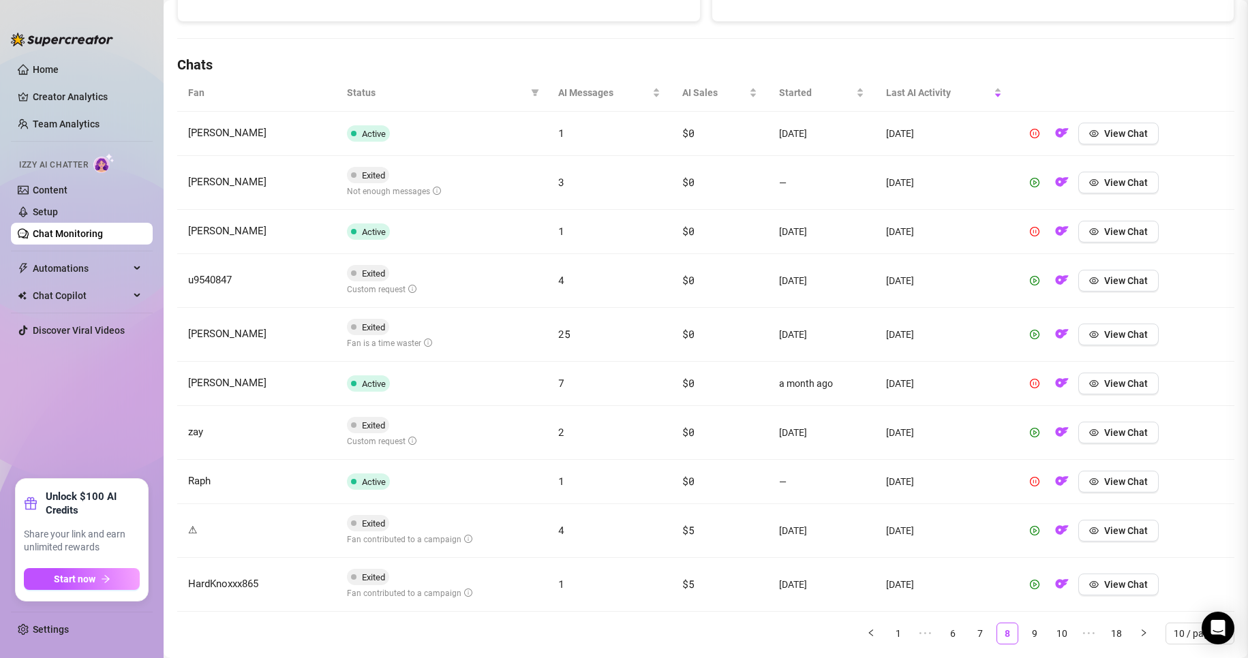
scroll to position [0, 0]
click at [594, 632] on link "9" at bounding box center [1034, 633] width 20 height 20
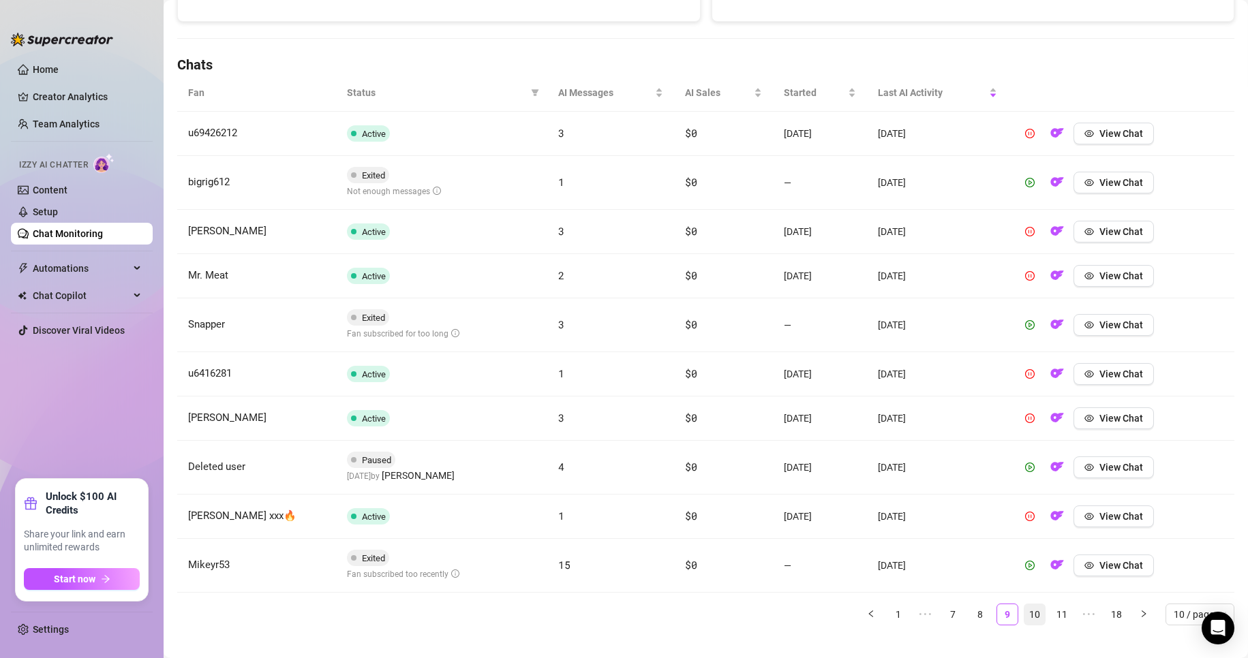
click at [594, 609] on link "10" at bounding box center [1034, 614] width 20 height 20
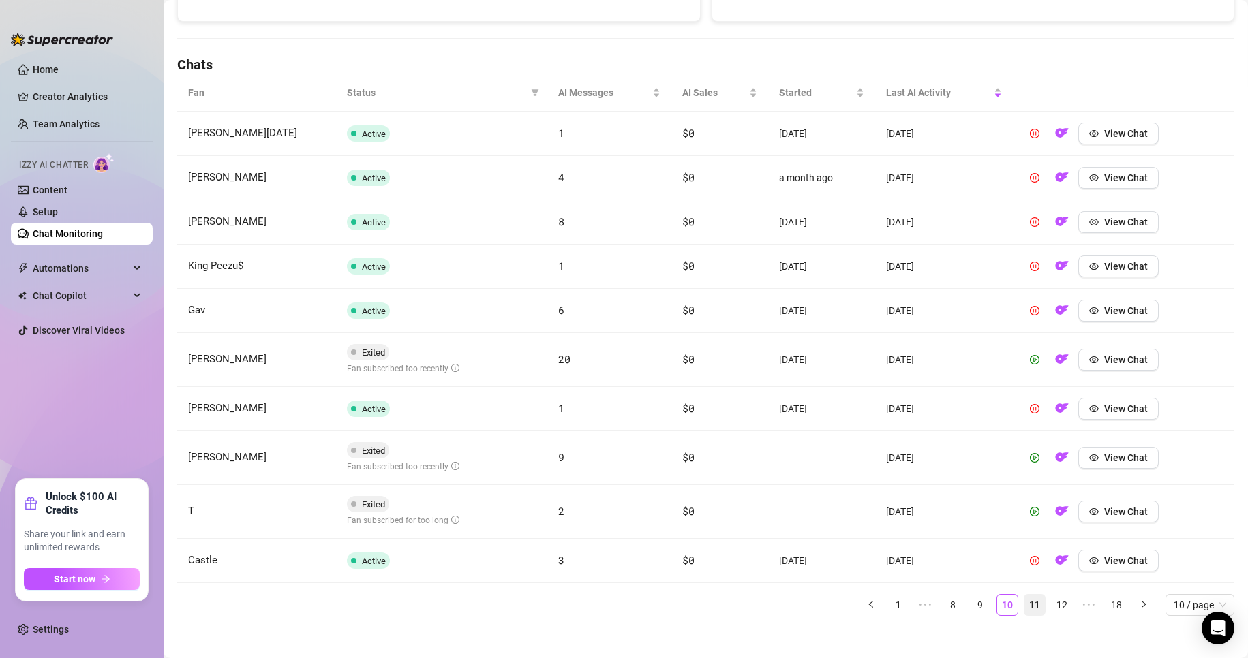
click at [594, 609] on link "11" at bounding box center [1034, 605] width 20 height 20
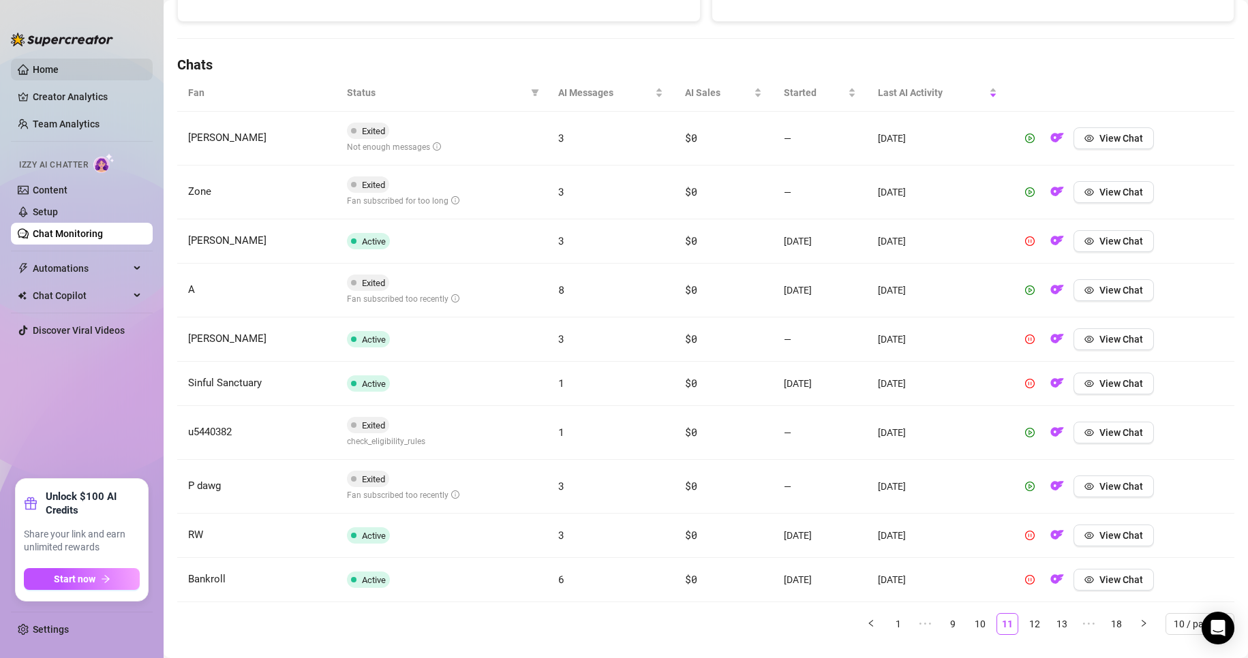
click at [59, 71] on link "Home" at bounding box center [46, 69] width 26 height 11
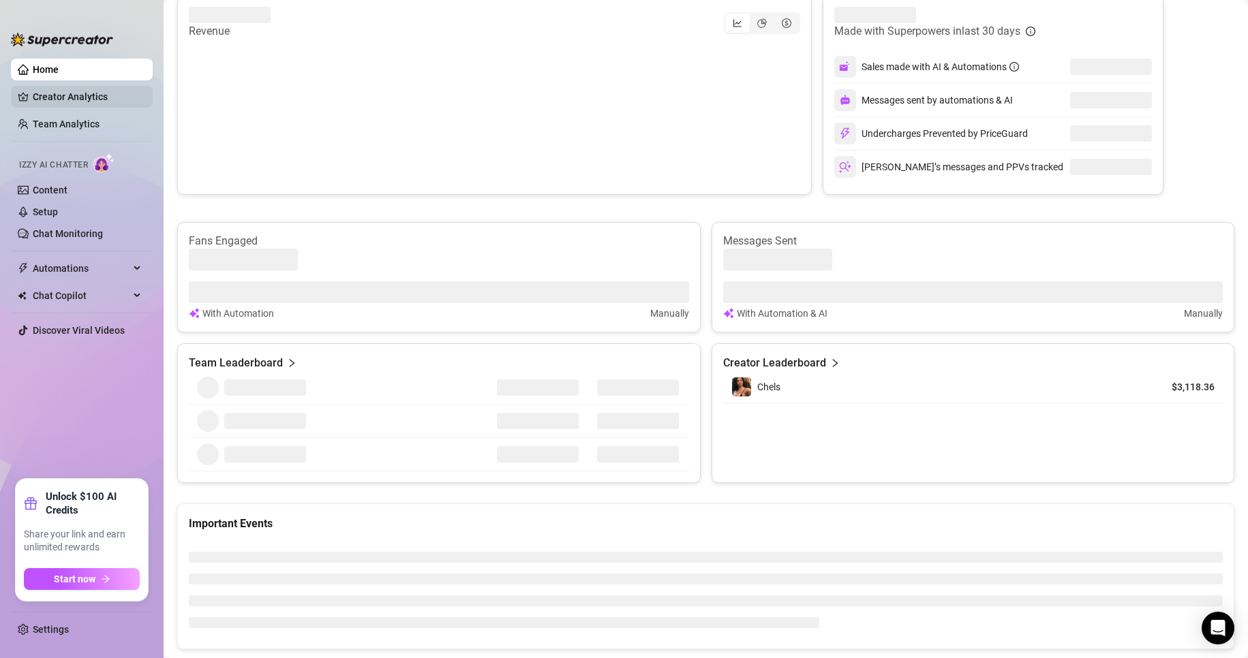
scroll to position [401, 0]
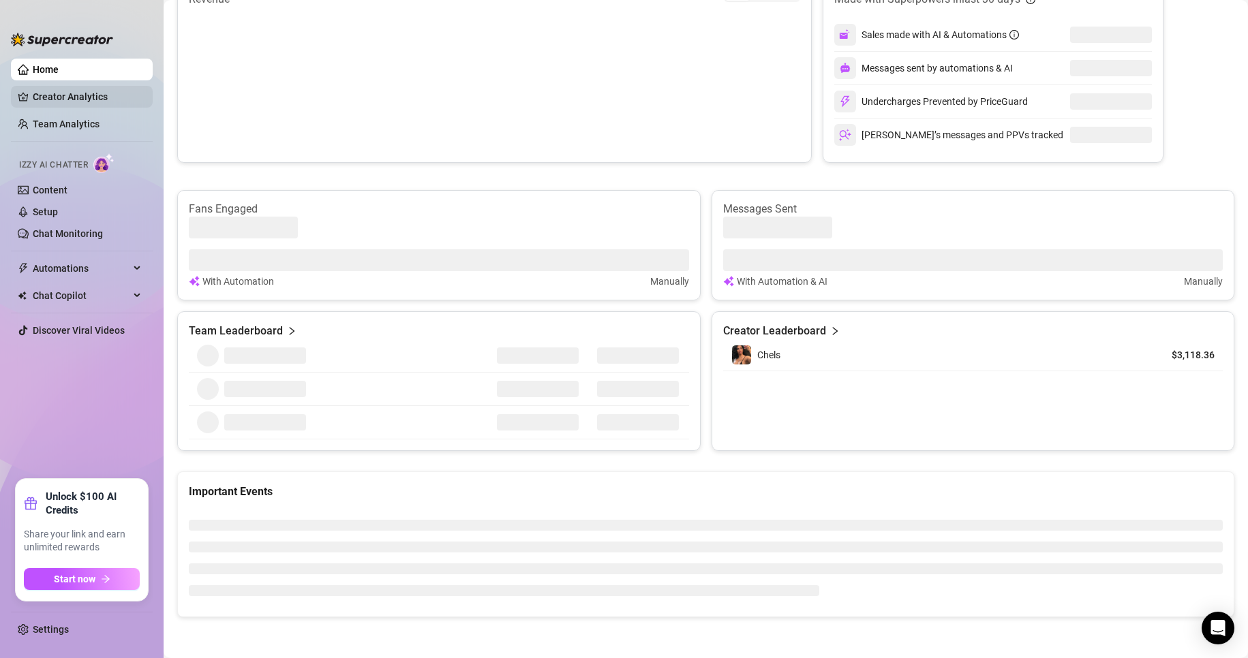
click at [80, 98] on link "Creator Analytics" at bounding box center [87, 97] width 109 height 22
